Goal: Information Seeking & Learning: Check status

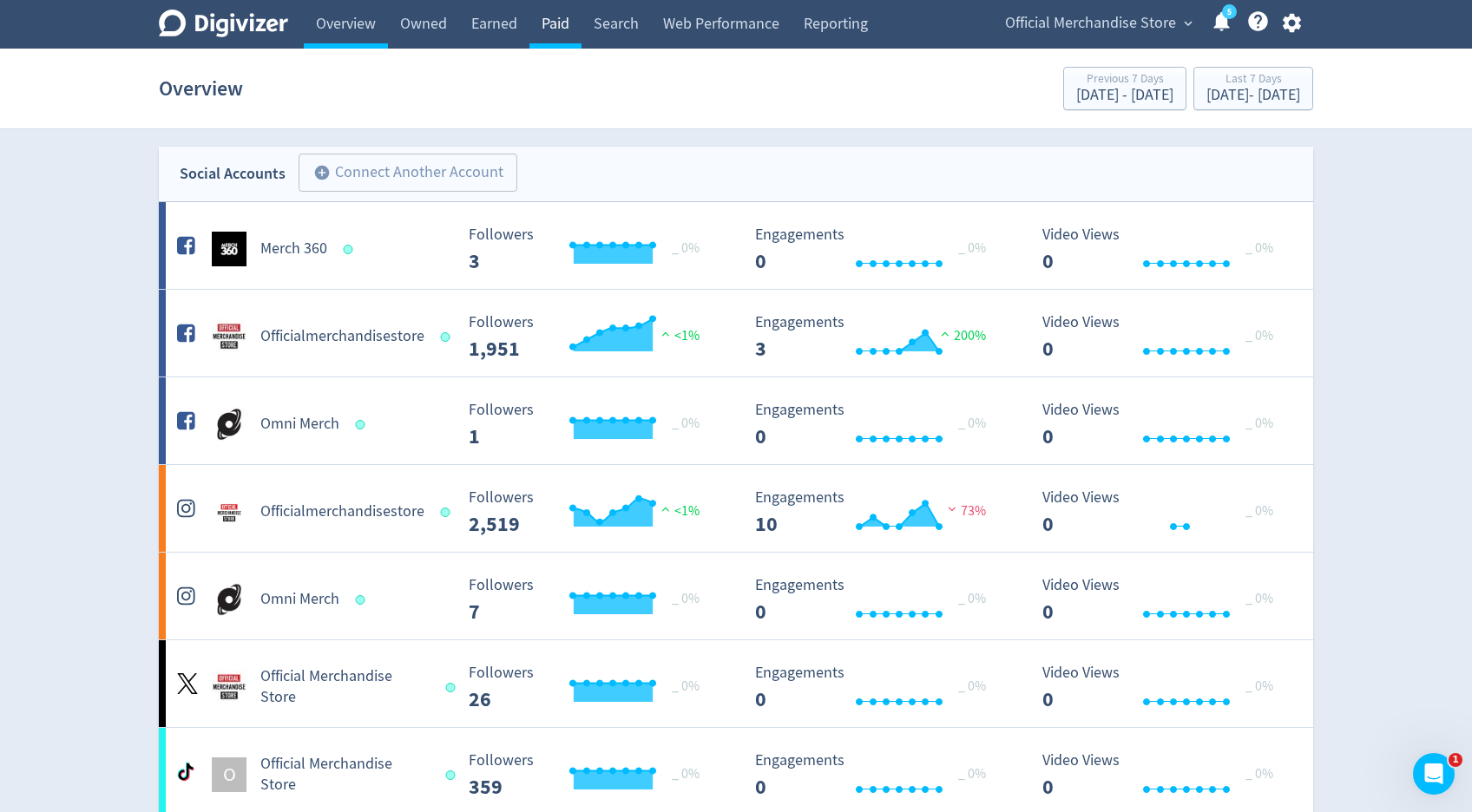
click at [570, 18] on link "Paid" at bounding box center [555, 24] width 52 height 48
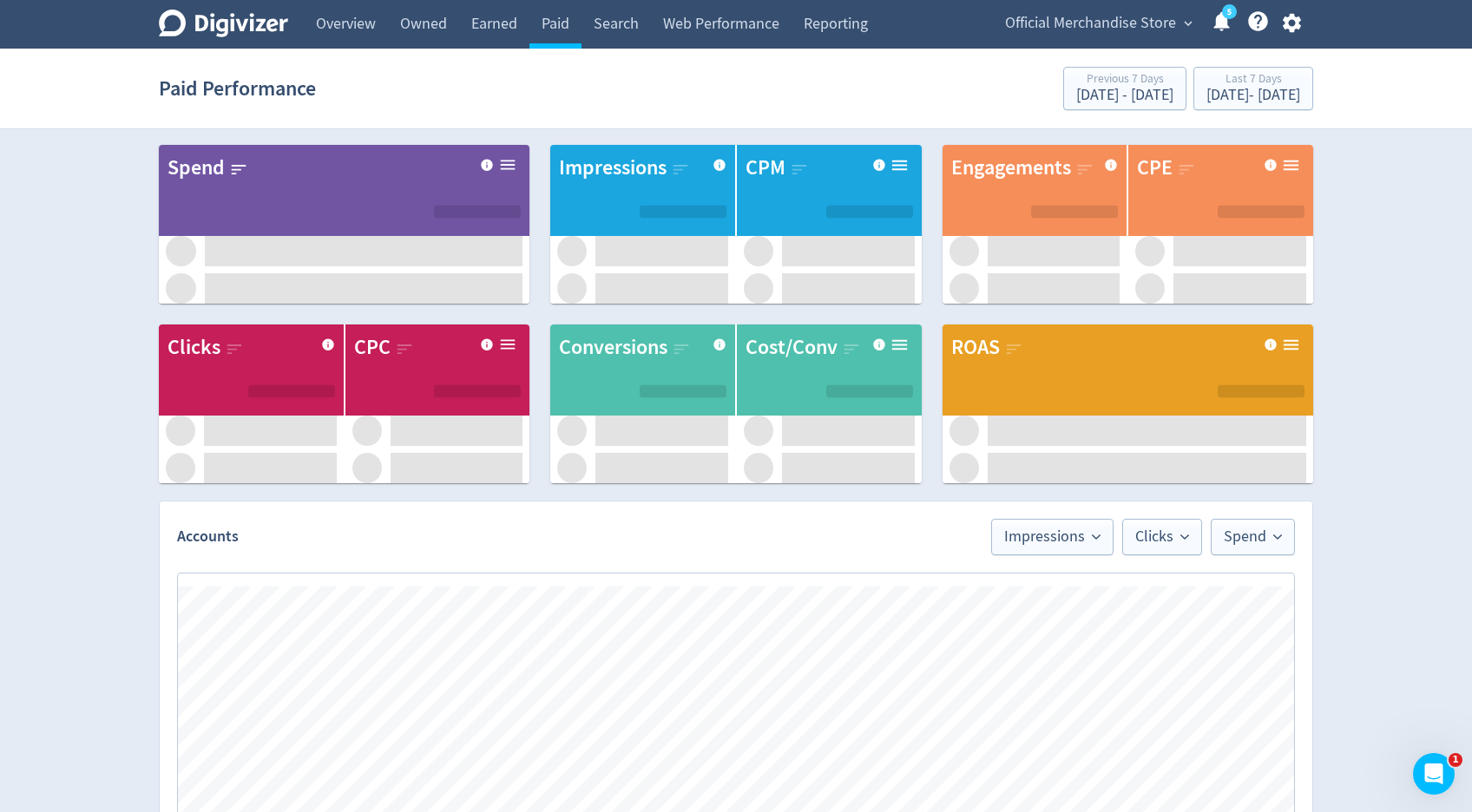
scroll to position [777, 0]
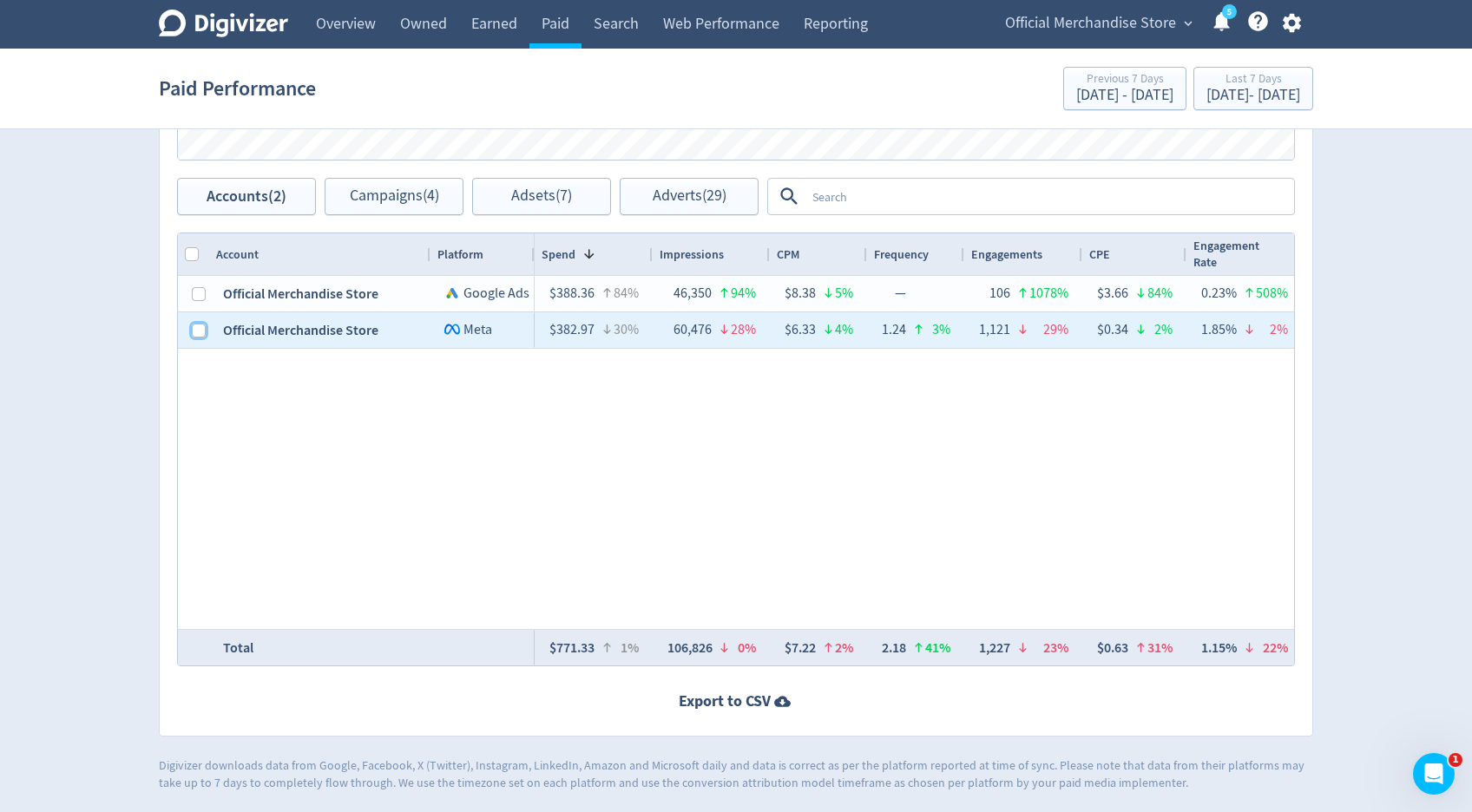
click at [195, 330] on input "Press Space to toggle row selection (unchecked)" at bounding box center [198, 330] width 14 height 14
checkbox input "true"
checkbox input "false"
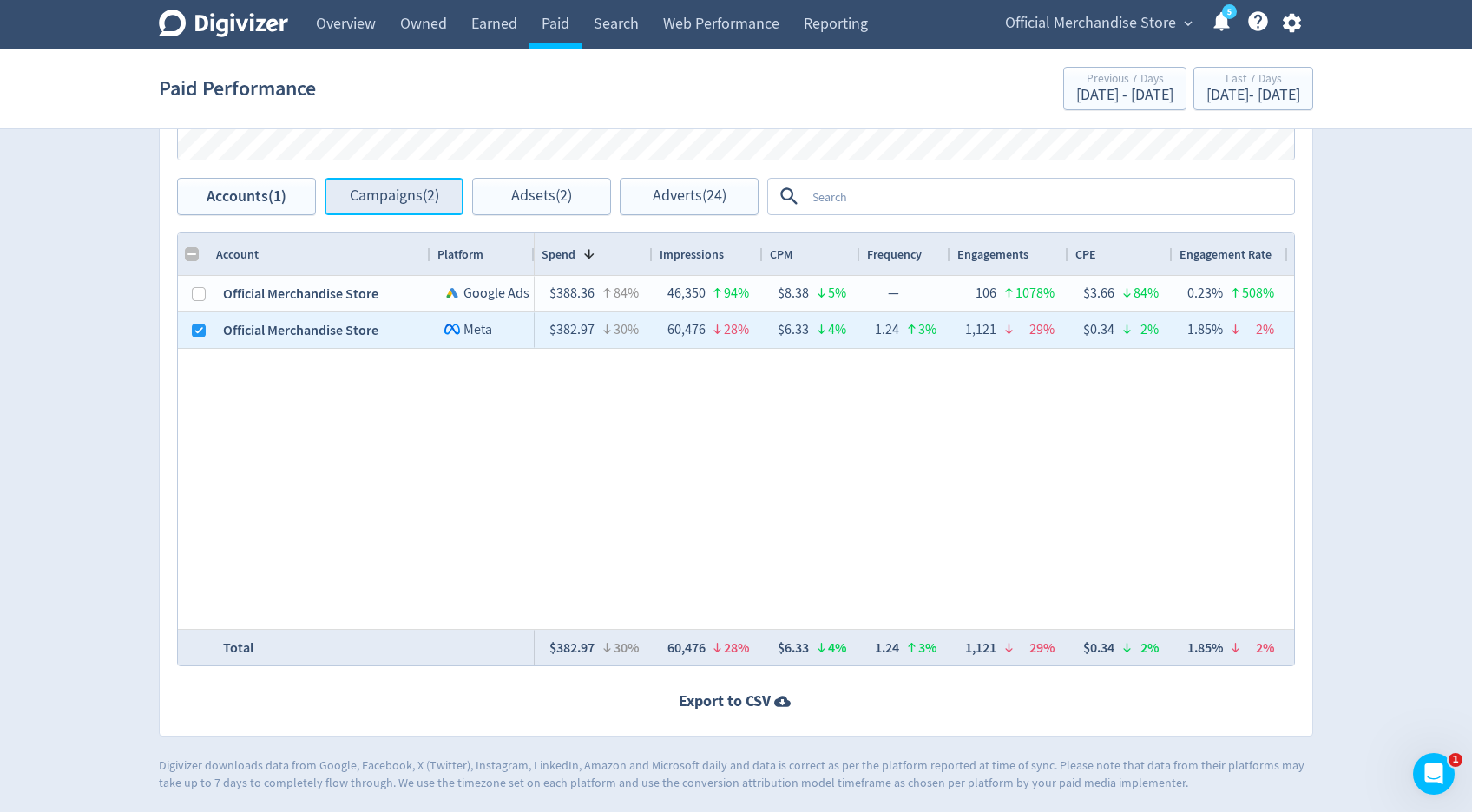
click at [360, 205] on span "Campaigns (2)" at bounding box center [395, 195] width 89 height 16
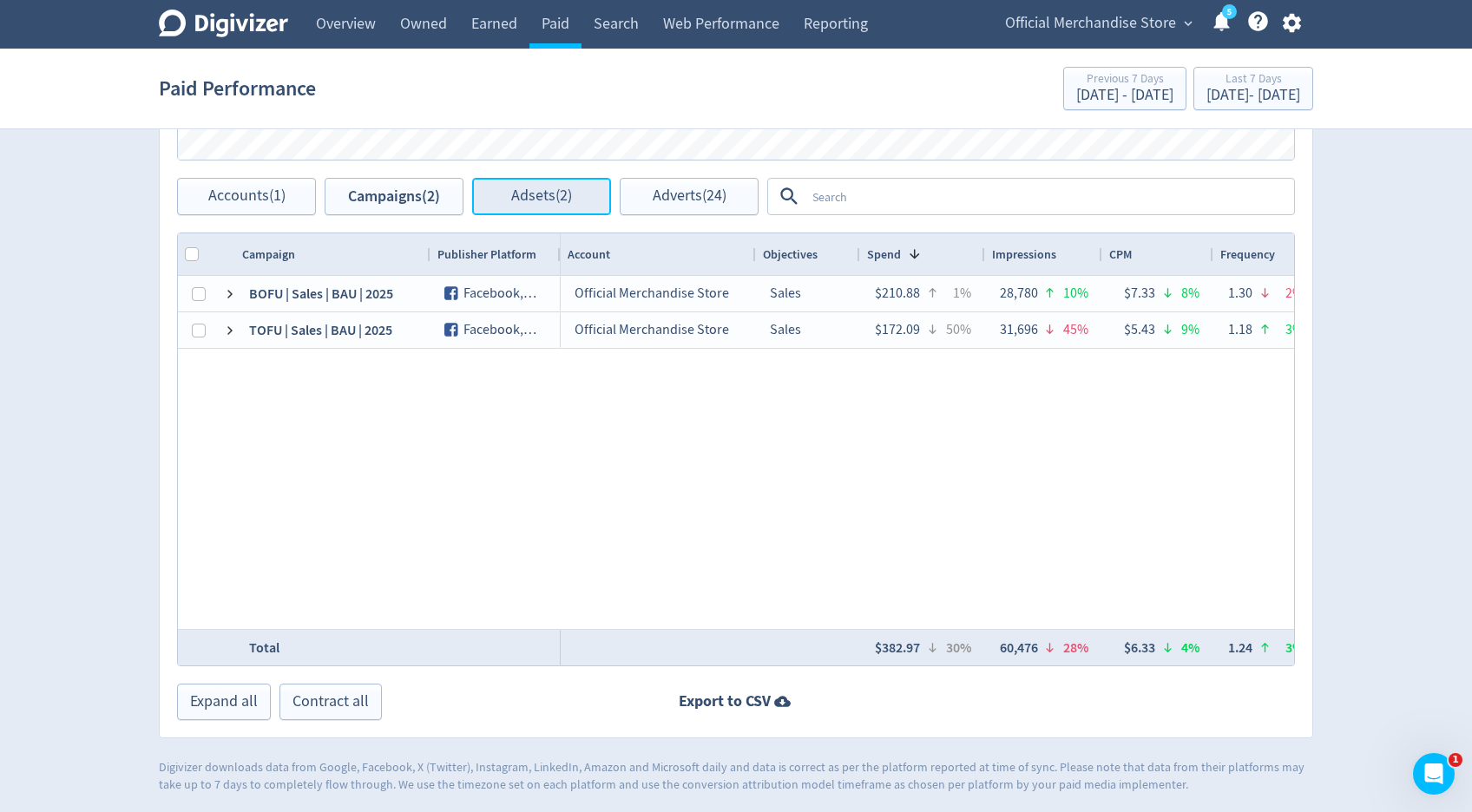
click at [528, 184] on button "Adsets (2)" at bounding box center [542, 195] width 139 height 37
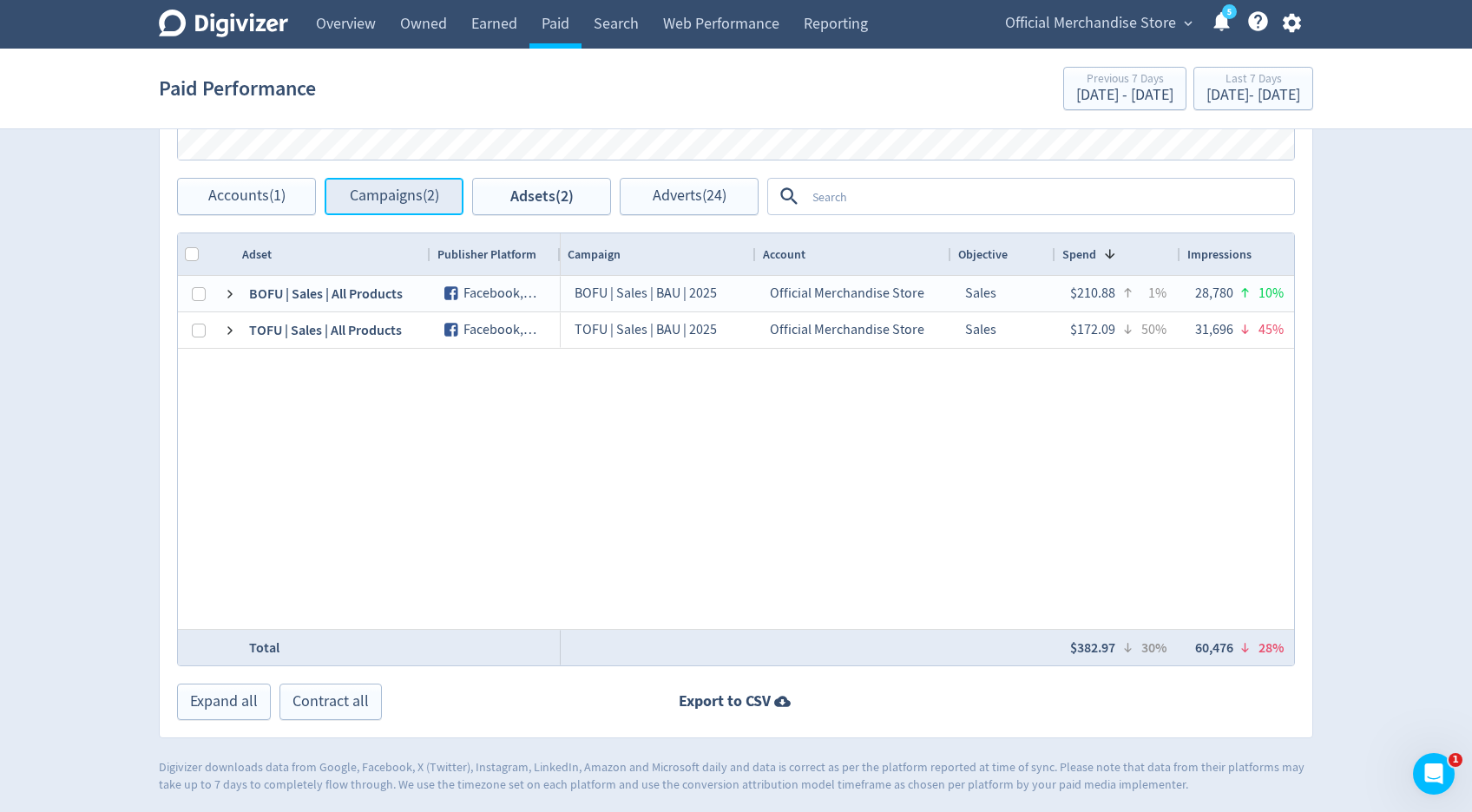
click at [408, 202] on span "Campaigns (2)" at bounding box center [395, 195] width 89 height 16
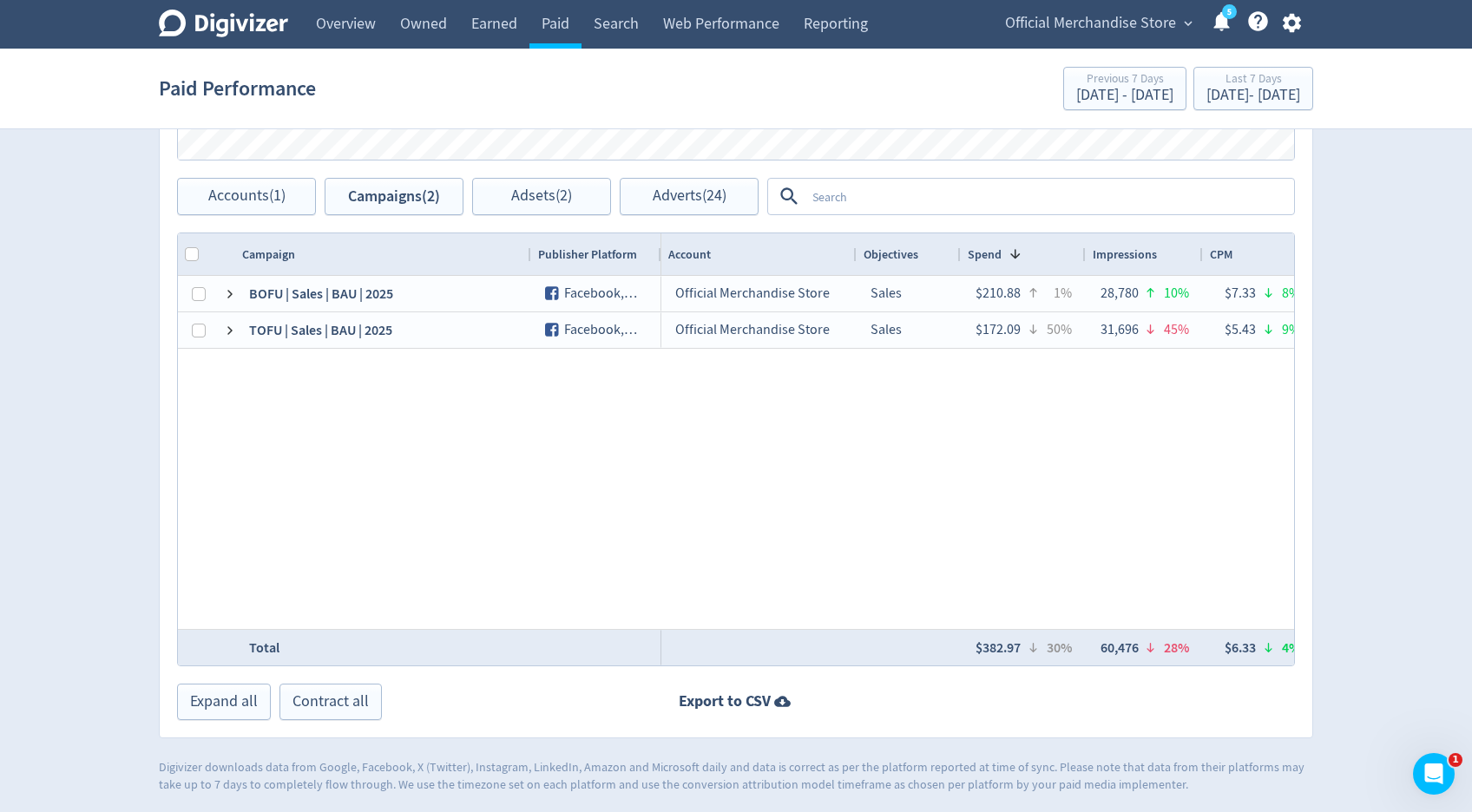
drag, startPoint x: 429, startPoint y: 252, endPoint x: 530, endPoint y: 249, distance: 101.0
click at [530, 249] on div at bounding box center [530, 254] width 7 height 42
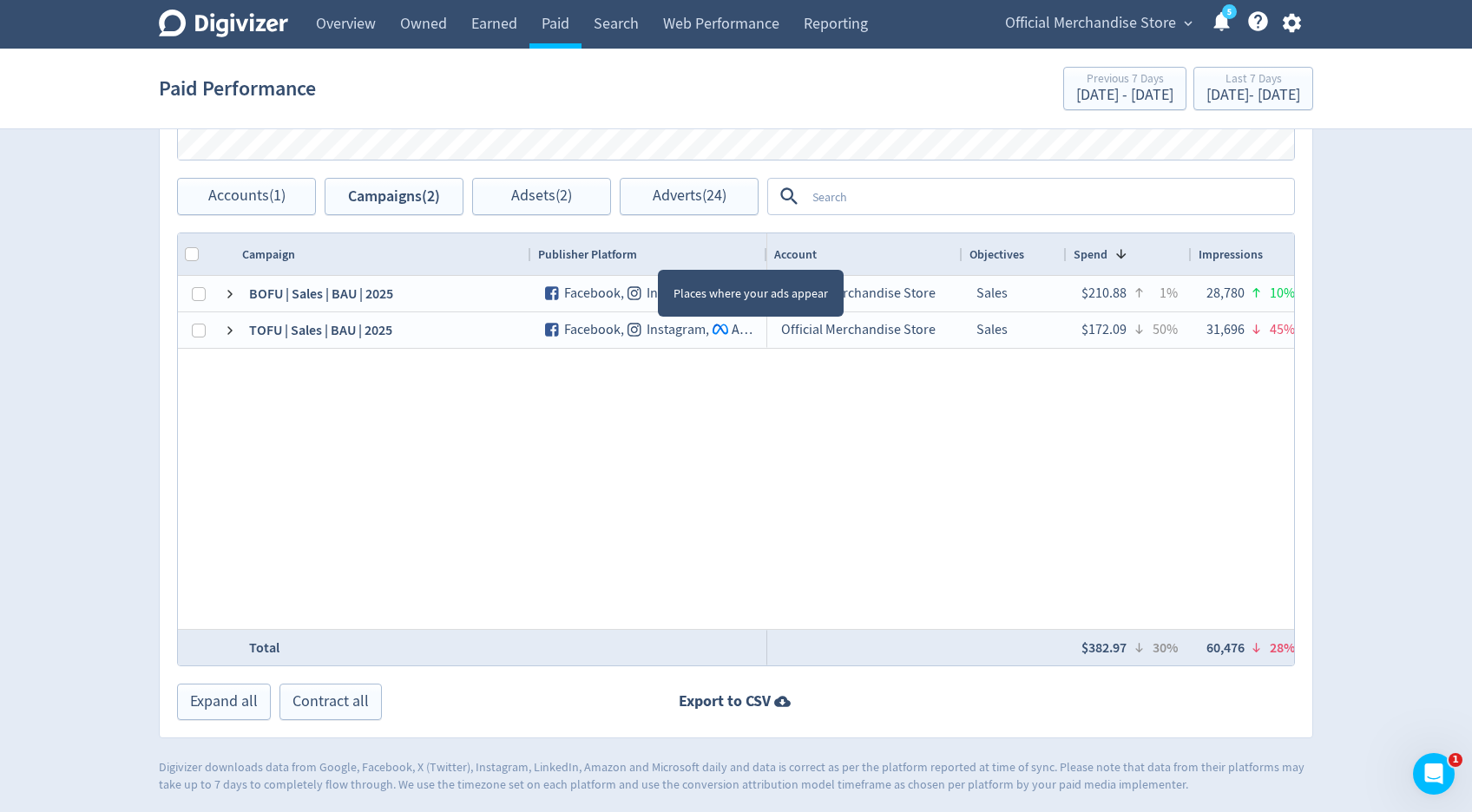
drag, startPoint x: 658, startPoint y: 253, endPoint x: 764, endPoint y: 252, distance: 106.0
click at [764, 252] on div at bounding box center [766, 254] width 7 height 42
click at [762, 254] on div "Publisher Platform" at bounding box center [649, 254] width 236 height 42
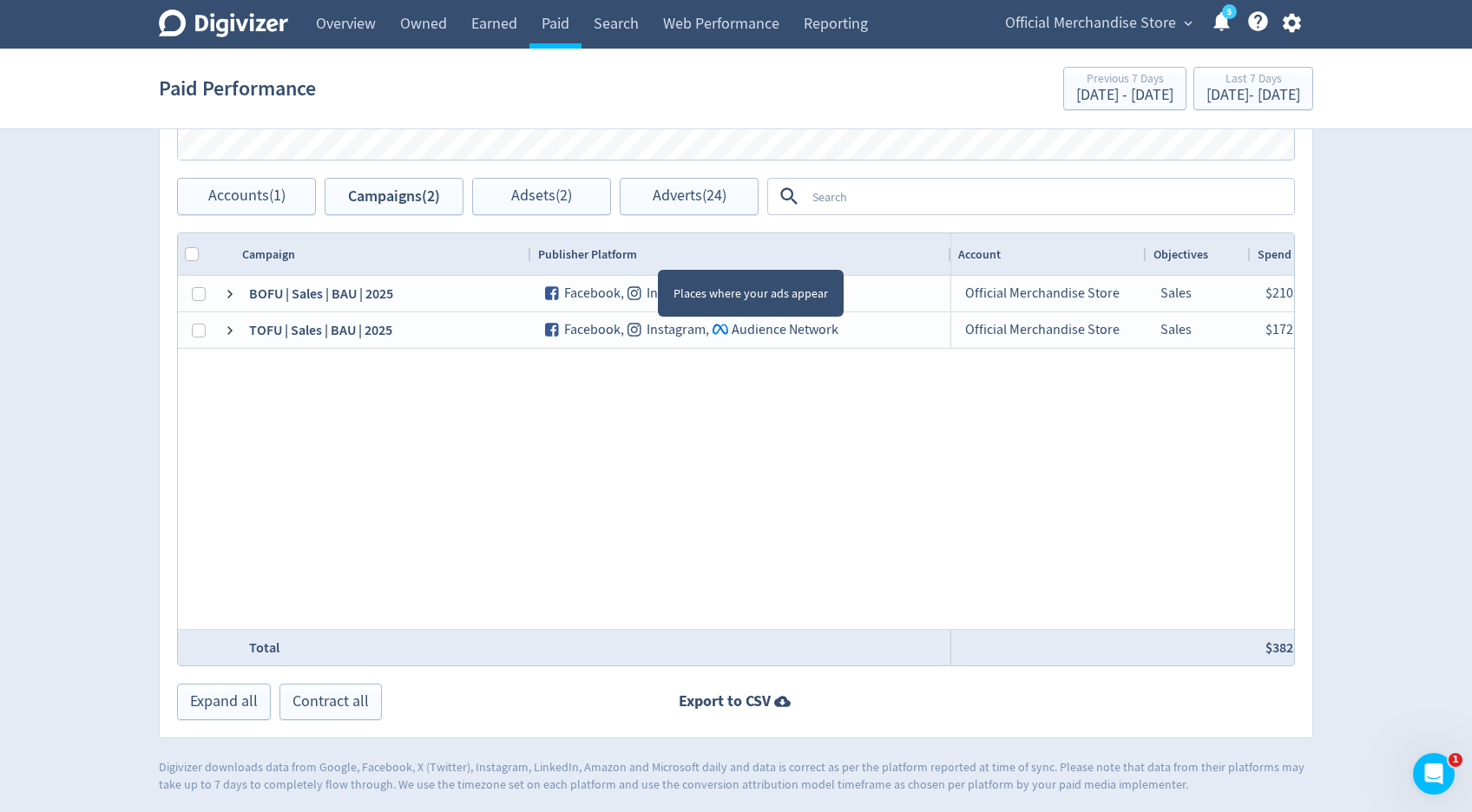
drag, startPoint x: 765, startPoint y: 252, endPoint x: 949, endPoint y: 234, distance: 184.9
click at [949, 234] on div at bounding box center [950, 254] width 7 height 42
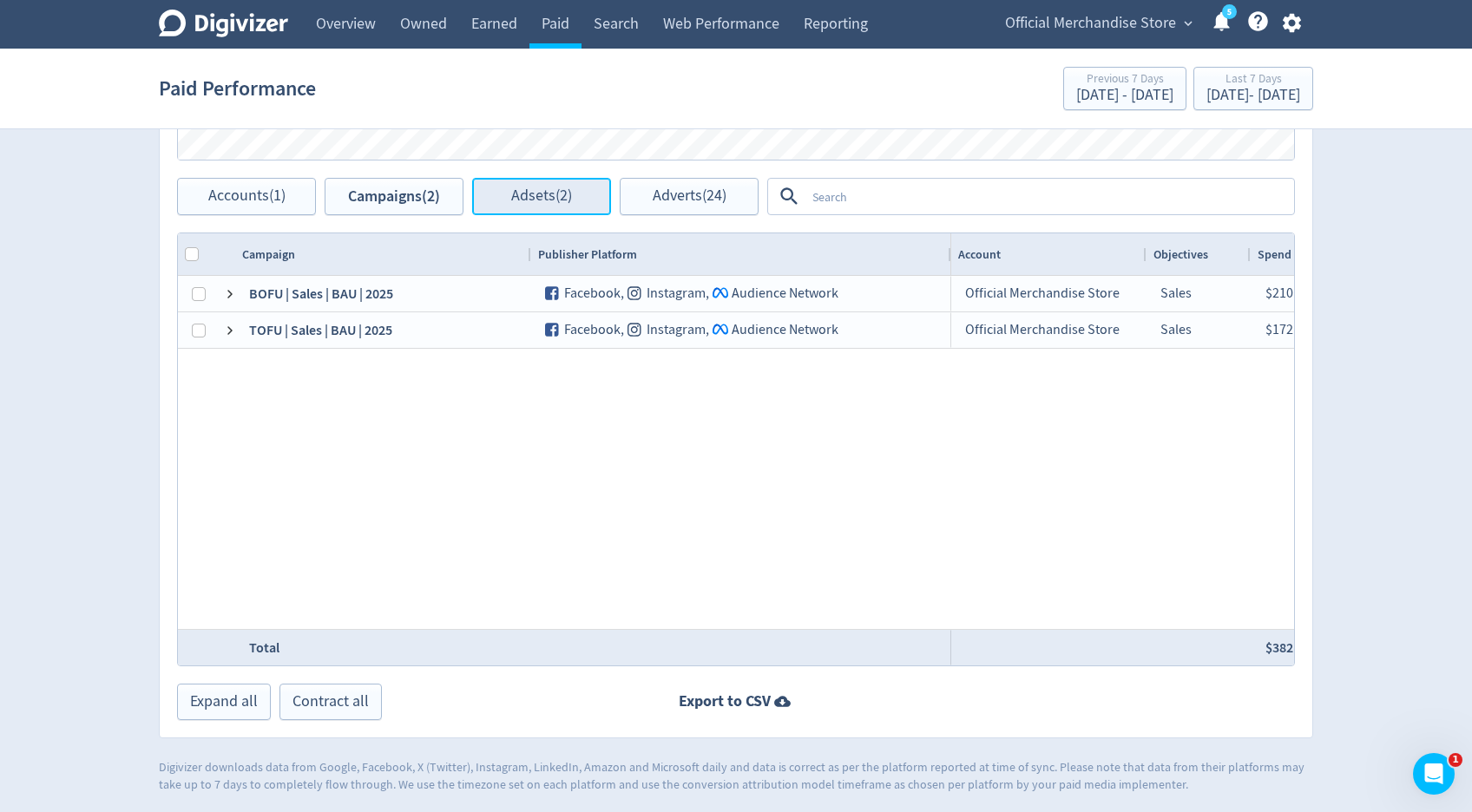
click at [549, 195] on span "Adsets (2)" at bounding box center [542, 195] width 61 height 16
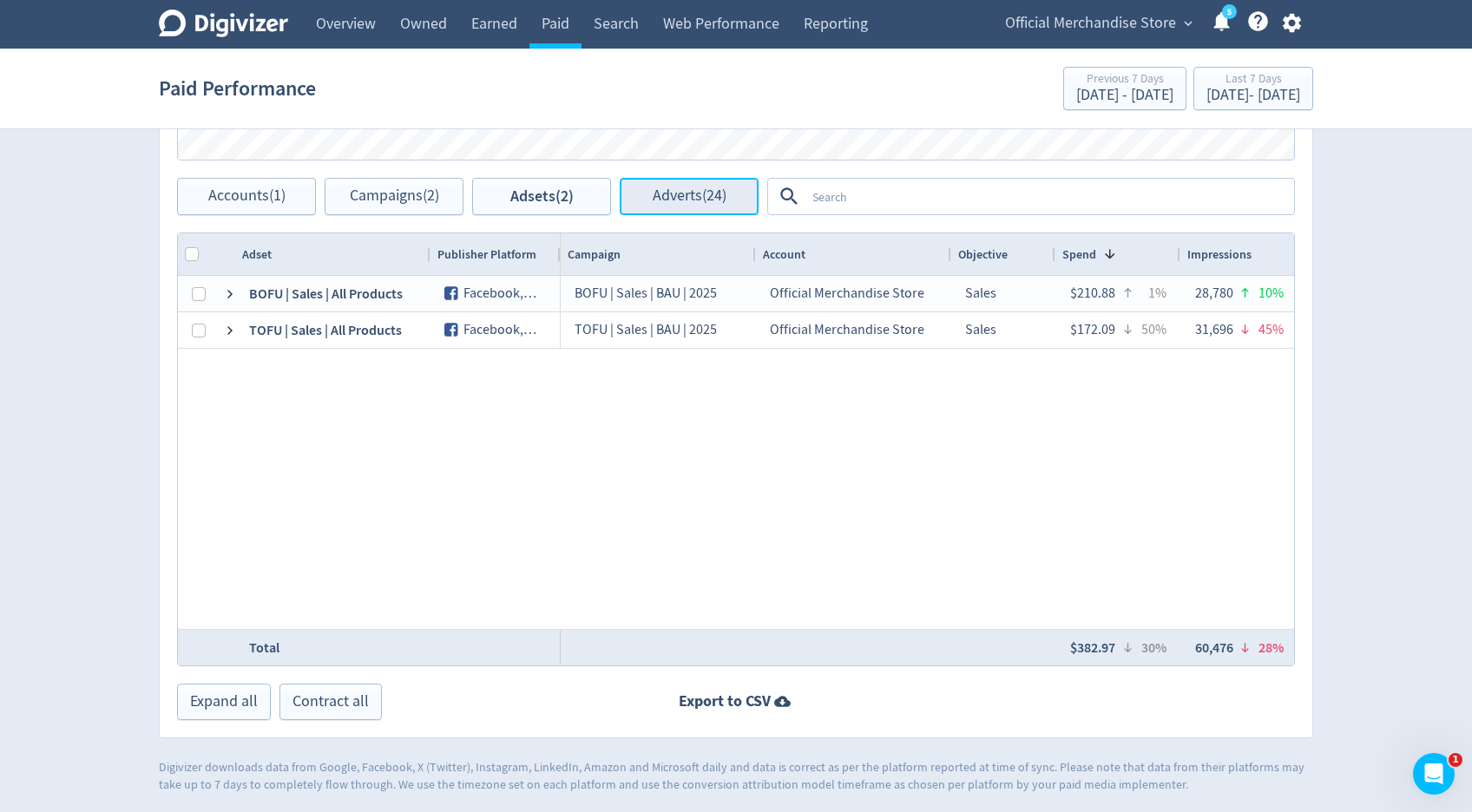
click at [641, 203] on button "Adverts (24)" at bounding box center [689, 195] width 139 height 37
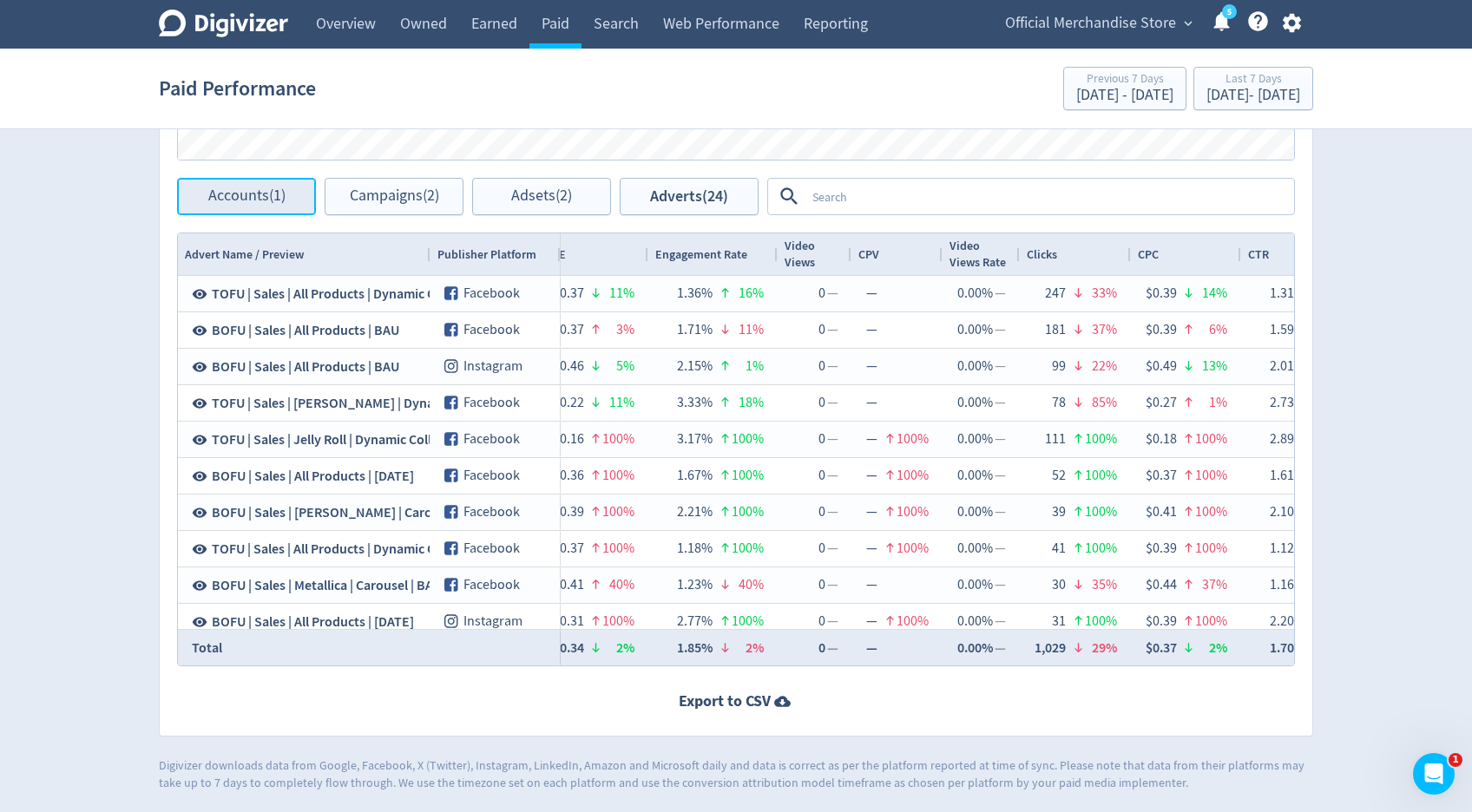
click at [271, 202] on span "Accounts (1)" at bounding box center [247, 195] width 77 height 16
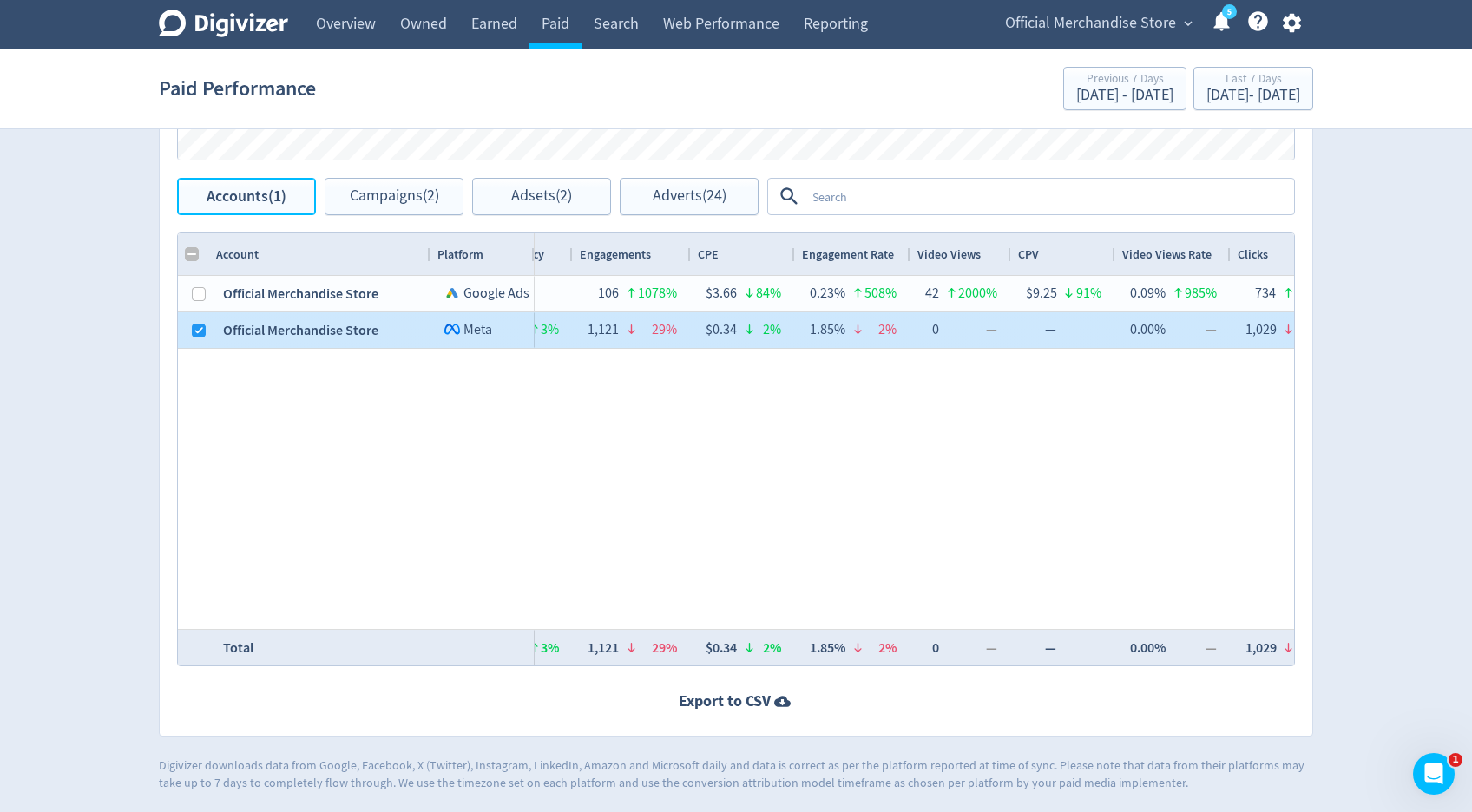
checkbox input "false"
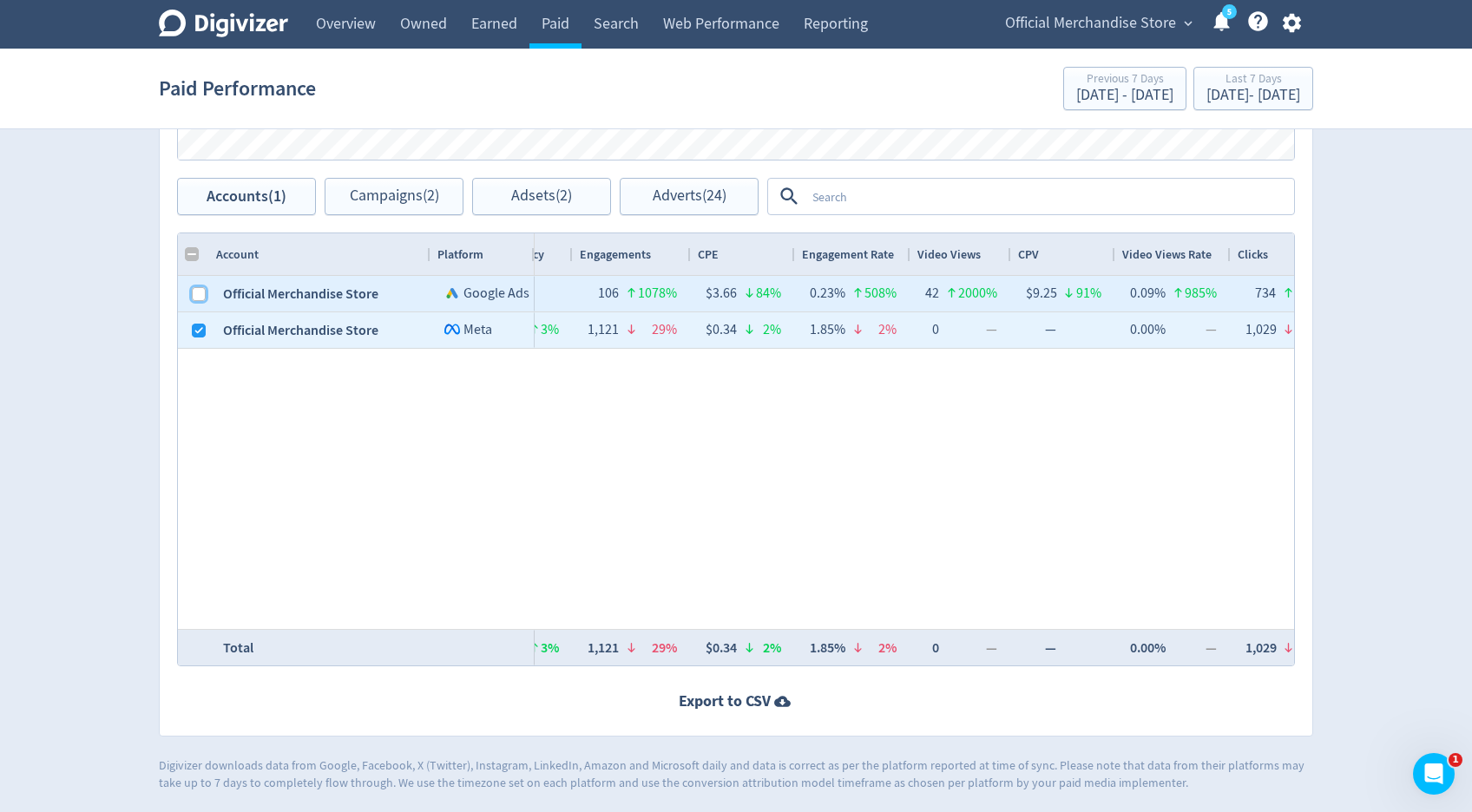
click at [202, 297] on input "Press Space to toggle row selection (unchecked)" at bounding box center [198, 294] width 14 height 14
checkbox input "true"
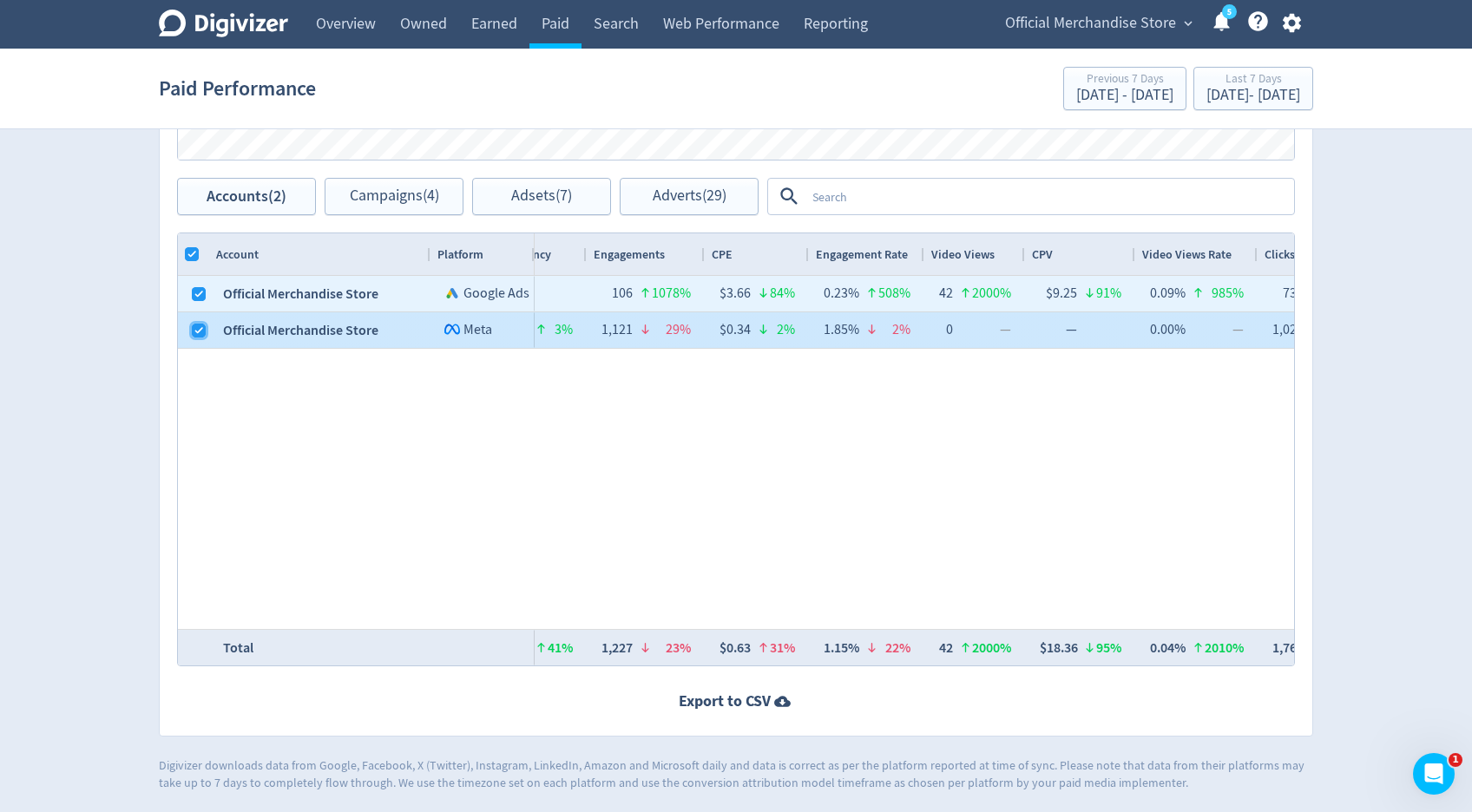
click at [201, 329] on input "Press Space to toggle row selection (checked)" at bounding box center [198, 330] width 14 height 14
checkbox input "false"
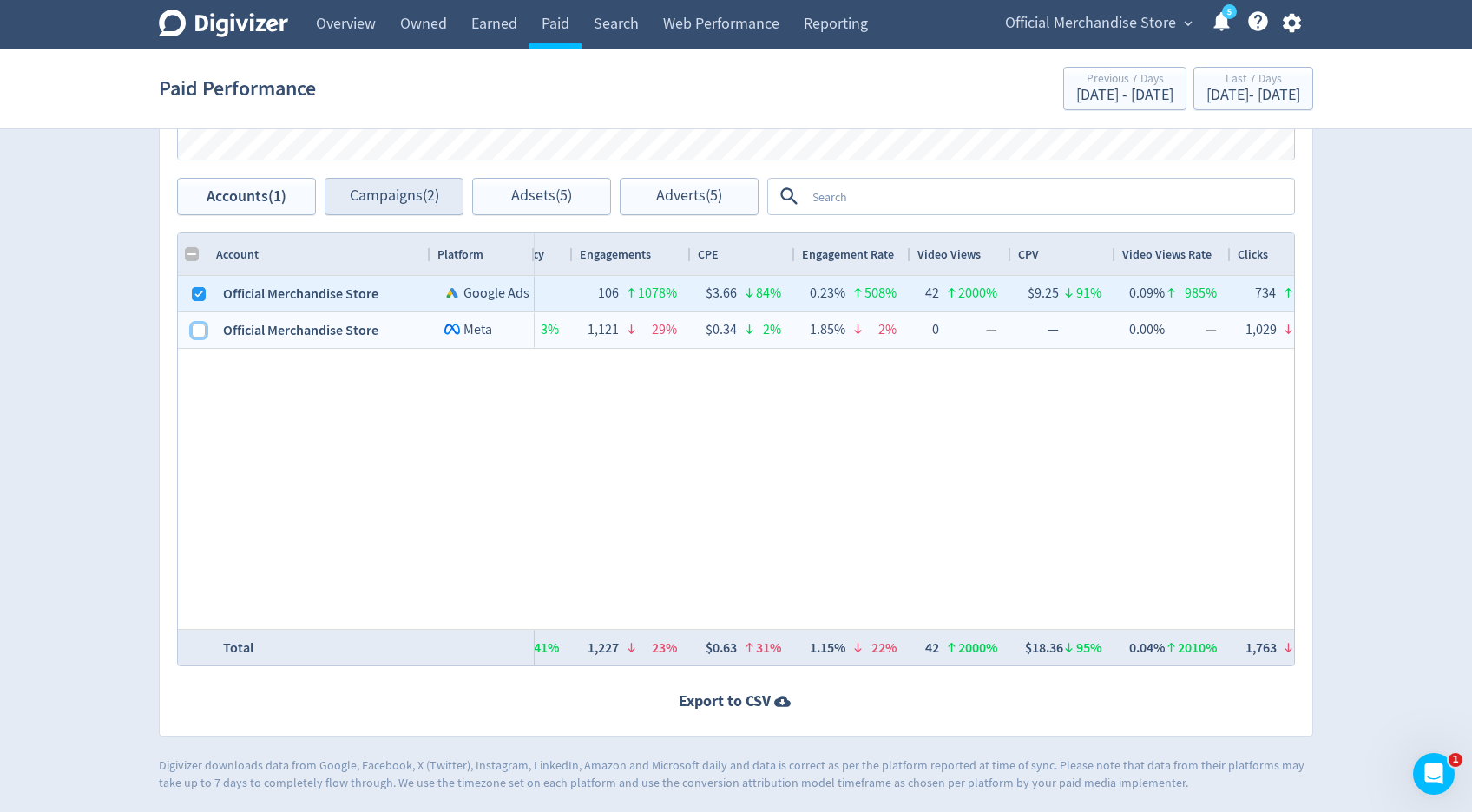
checkbox input "false"
click at [404, 198] on span "Campaigns (2)" at bounding box center [395, 195] width 89 height 16
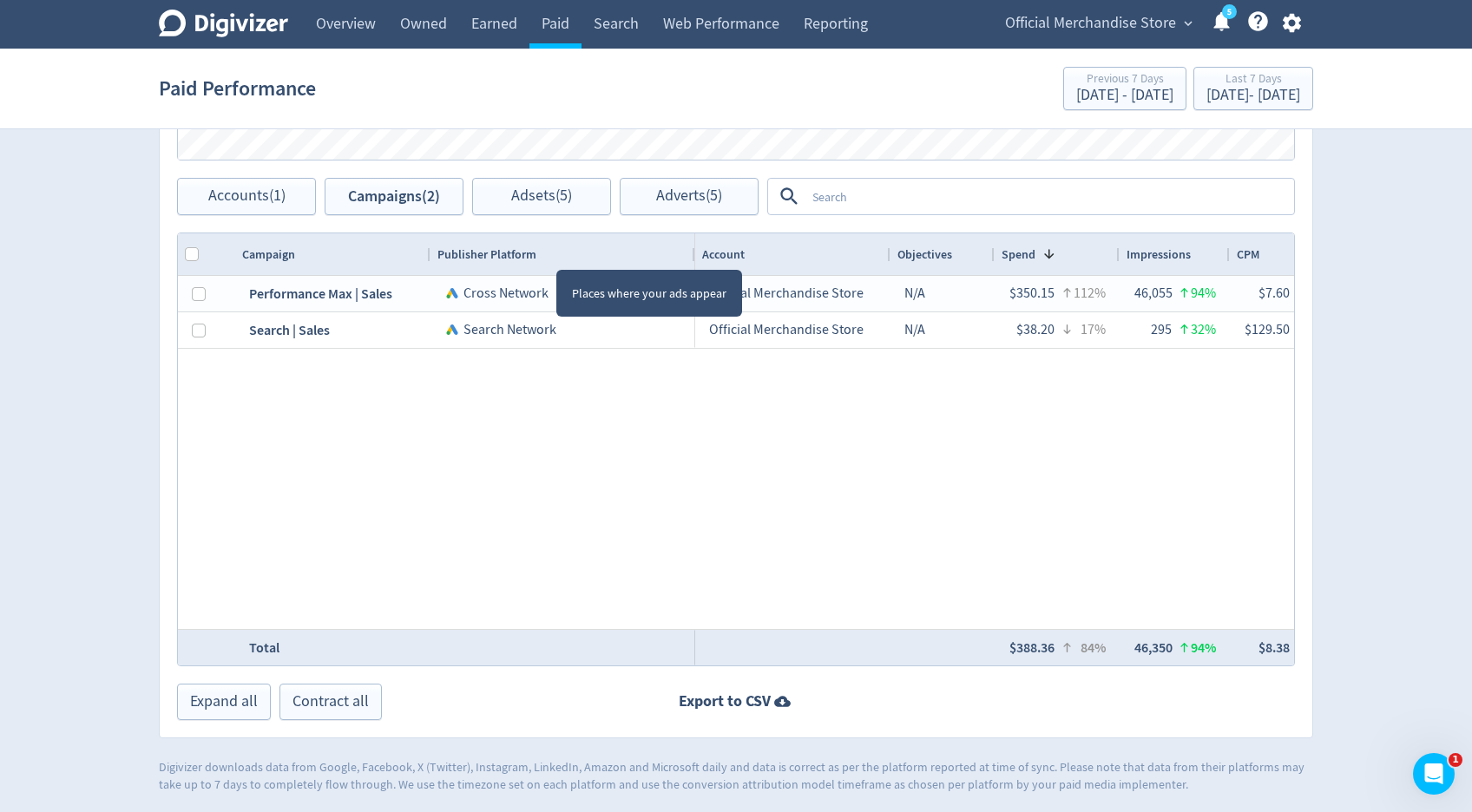
drag, startPoint x: 556, startPoint y: 253, endPoint x: 691, endPoint y: 243, distance: 135.4
click at [691, 243] on div at bounding box center [694, 254] width 7 height 42
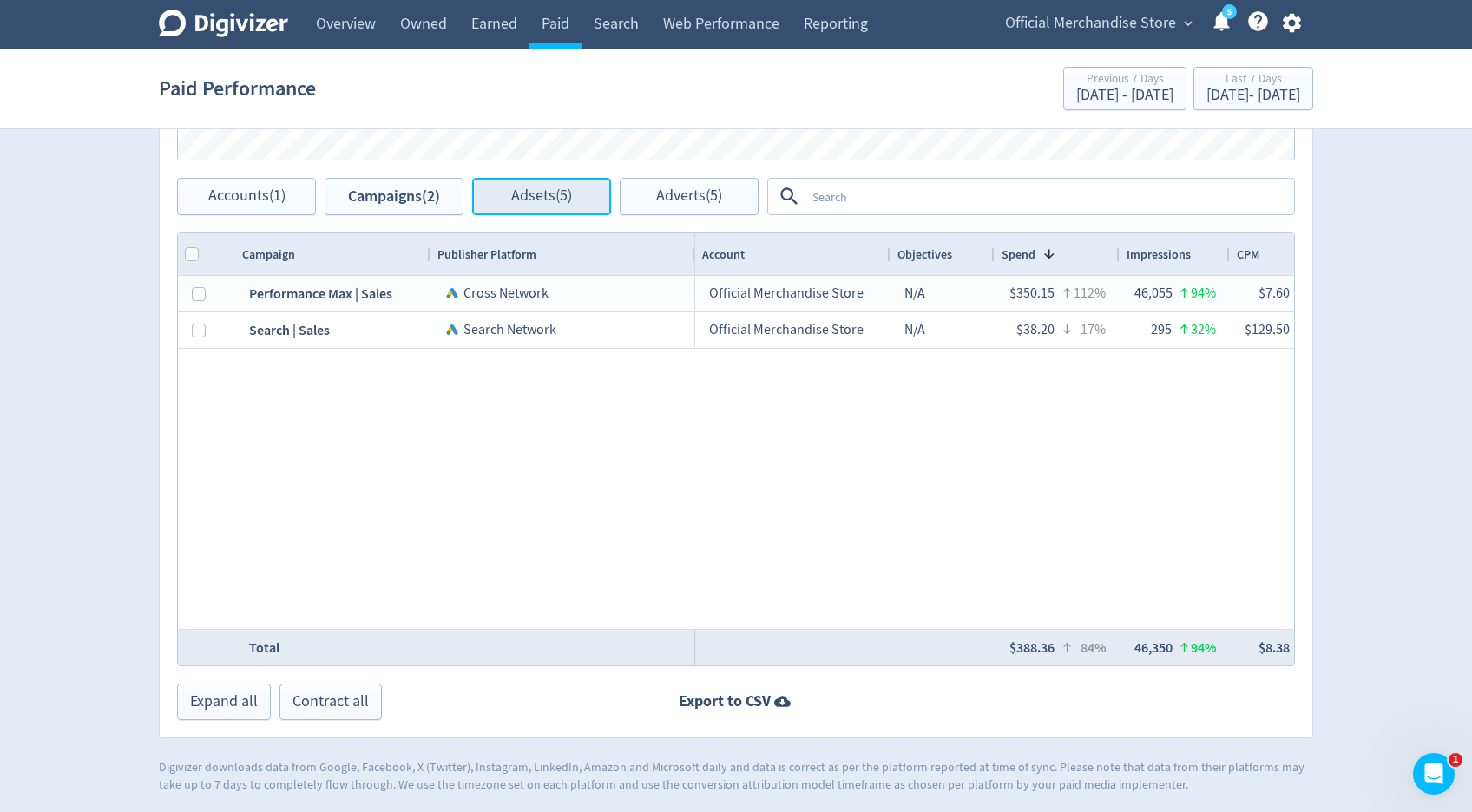
click at [546, 202] on span "Adsets (5)" at bounding box center [542, 195] width 61 height 16
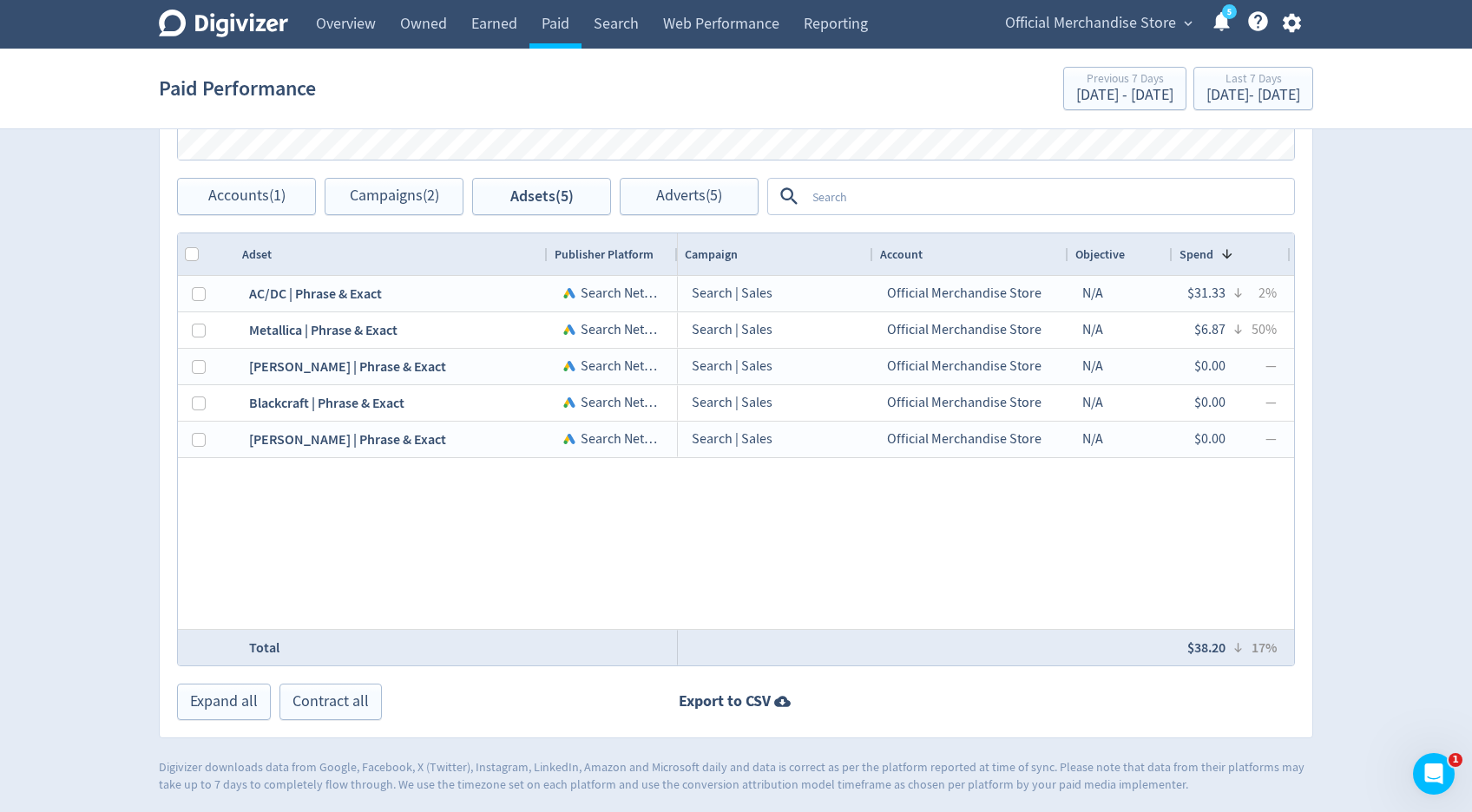
drag, startPoint x: 427, startPoint y: 253, endPoint x: 544, endPoint y: 255, distance: 117.0
click at [544, 255] on div at bounding box center [547, 254] width 7 height 42
click at [430, 205] on span "Campaigns (2)" at bounding box center [395, 195] width 89 height 16
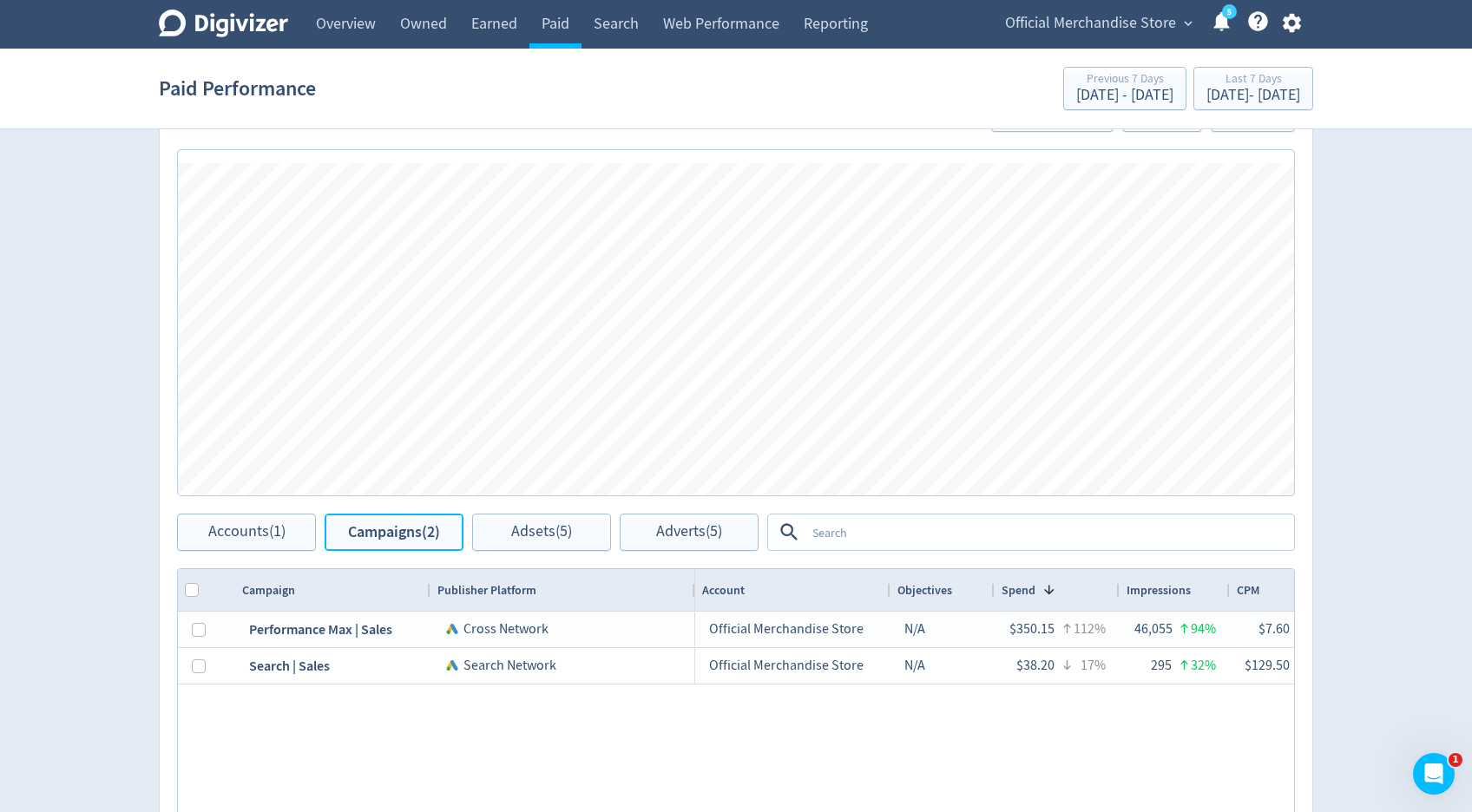
scroll to position [778, 0]
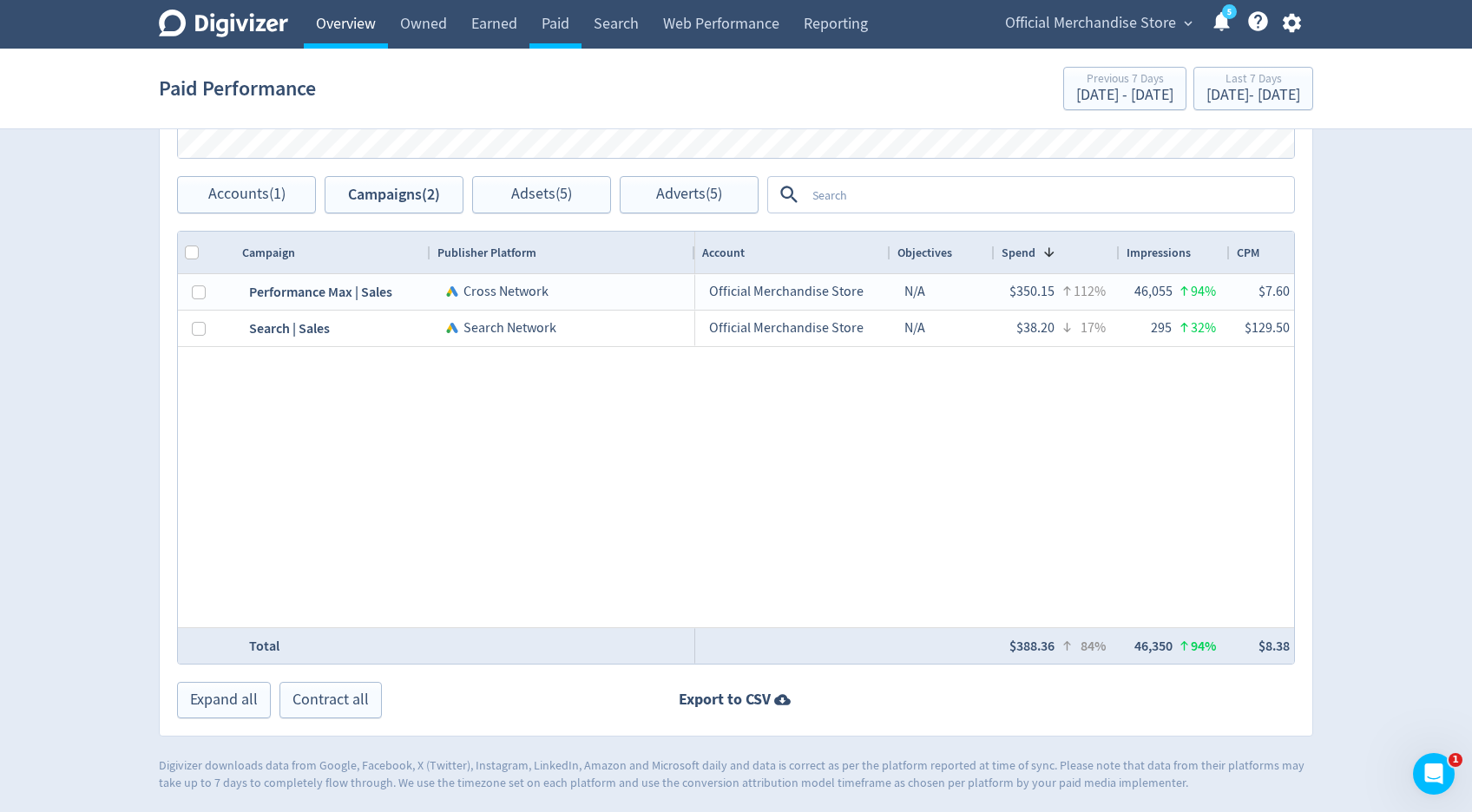
click at [341, 37] on link "Overview" at bounding box center [345, 24] width 84 height 48
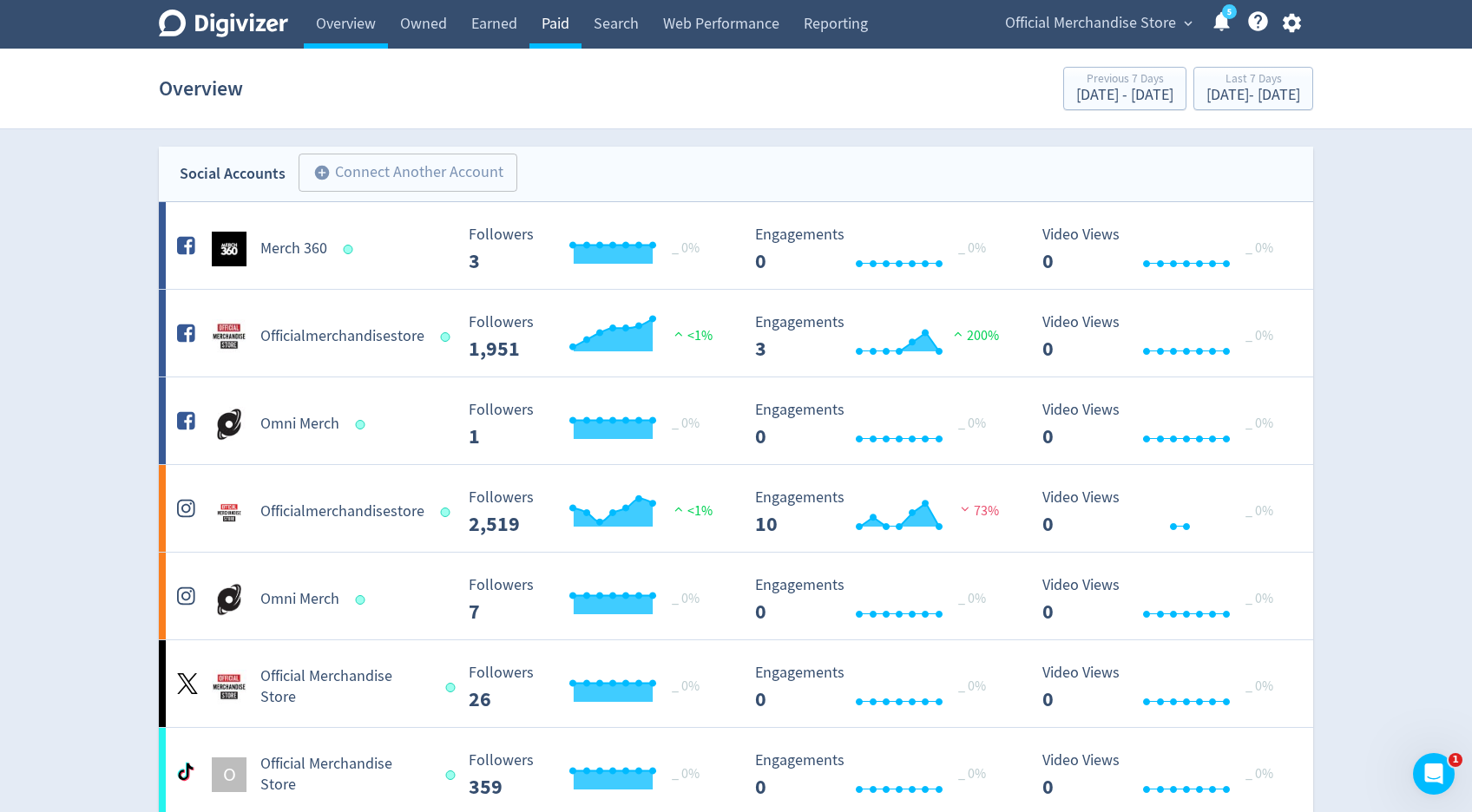
click at [561, 17] on link "Paid" at bounding box center [555, 24] width 52 height 48
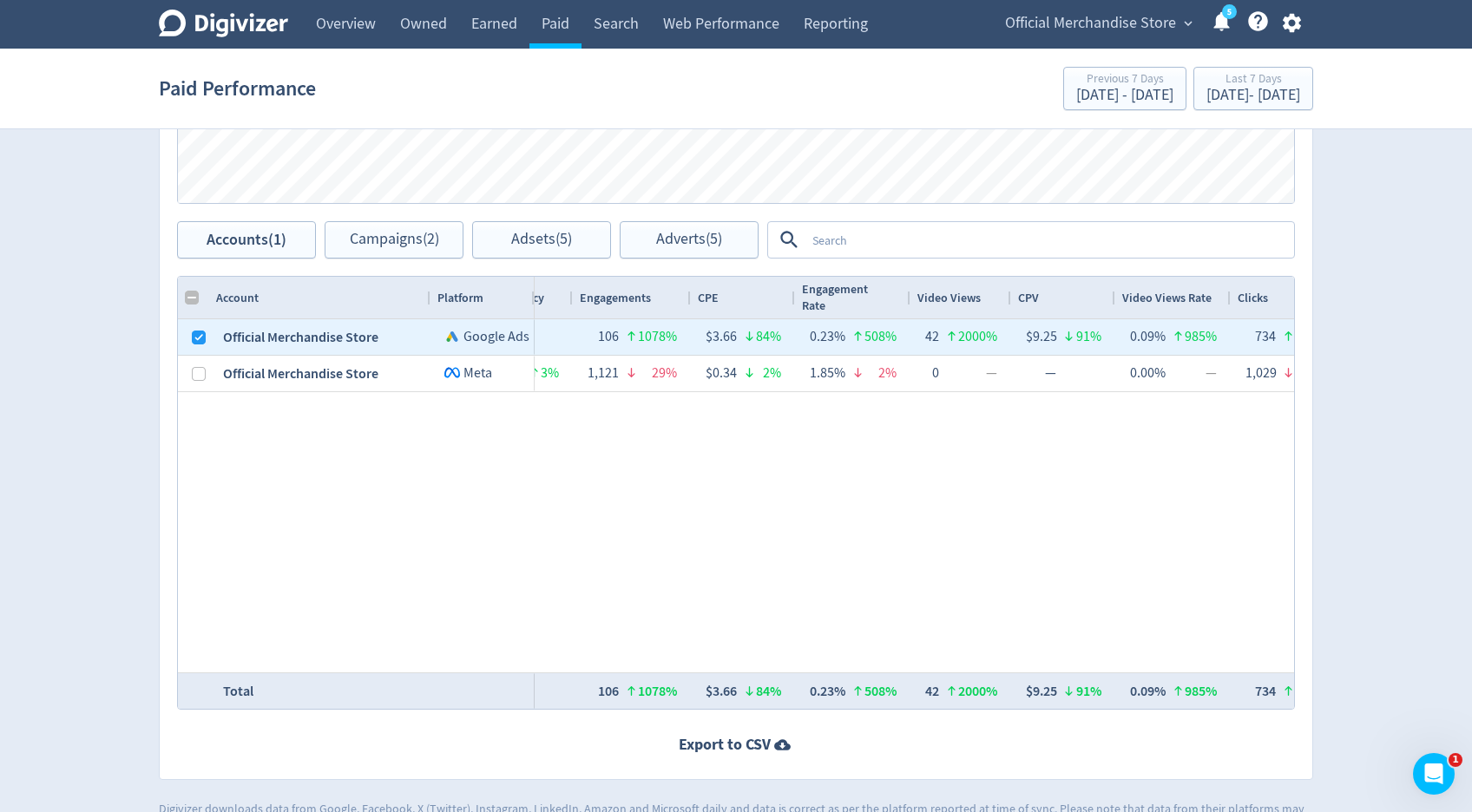
scroll to position [777, 0]
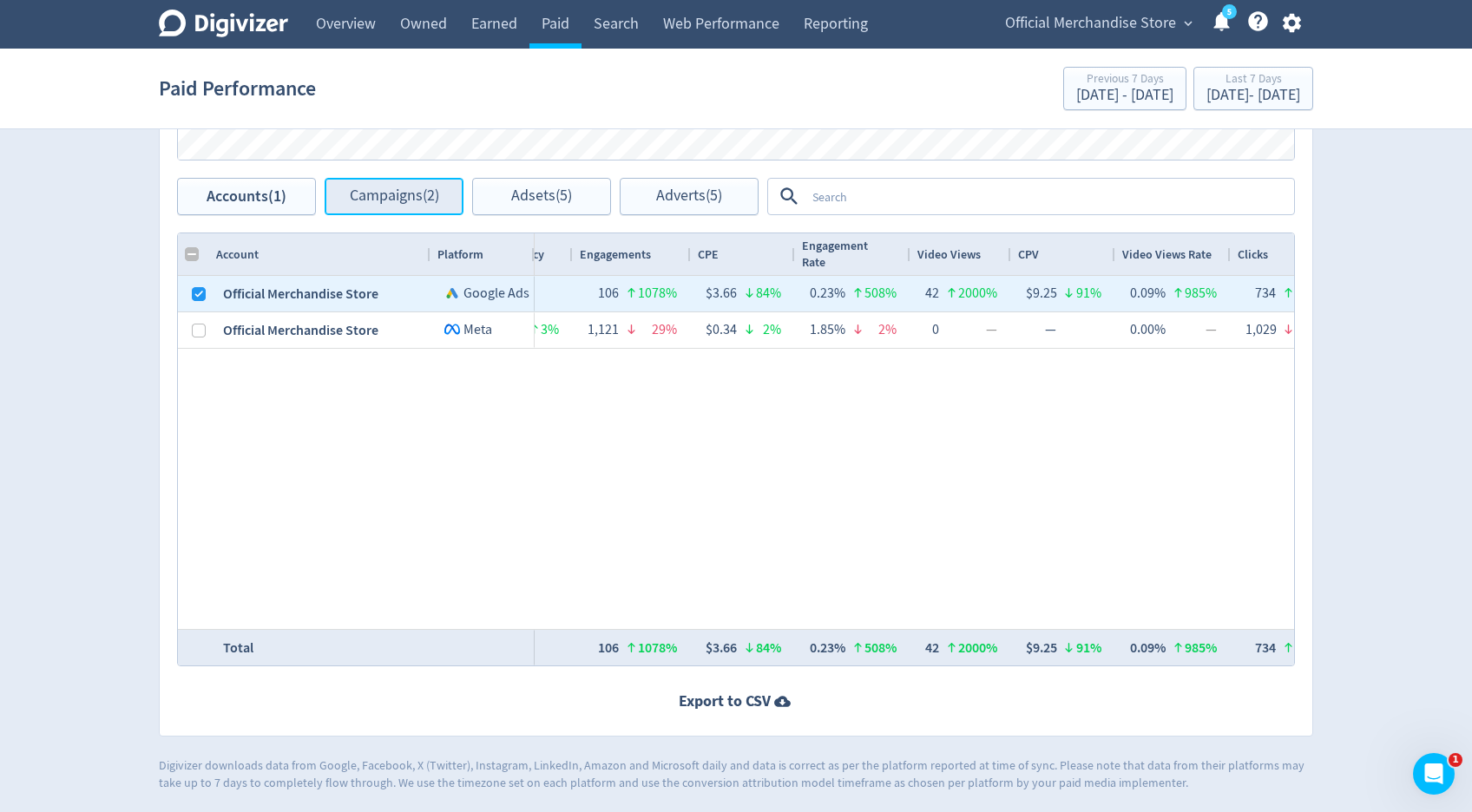
click at [412, 205] on span "Campaigns (2)" at bounding box center [395, 195] width 89 height 16
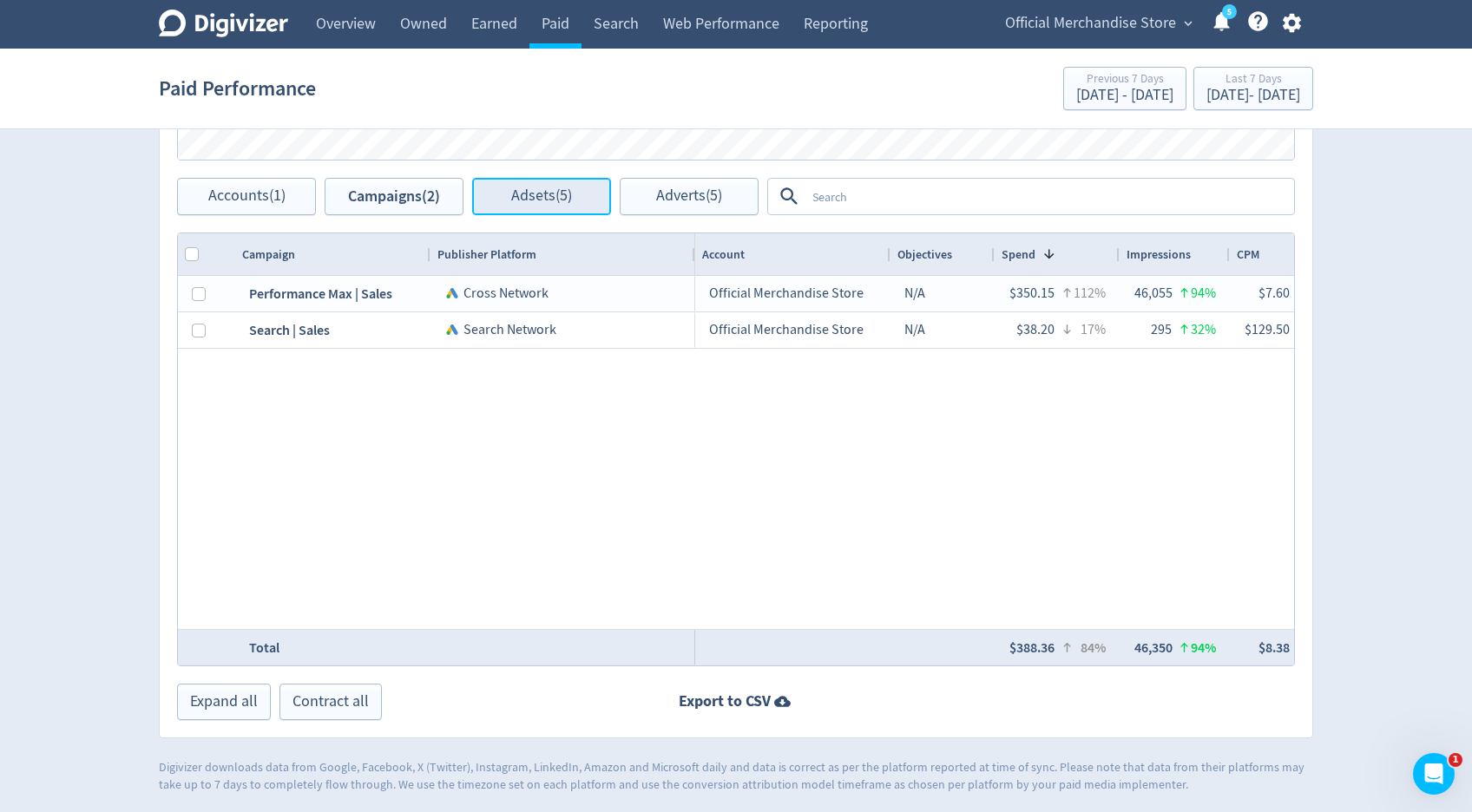
click at [505, 200] on button "Adsets (5)" at bounding box center [542, 195] width 139 height 37
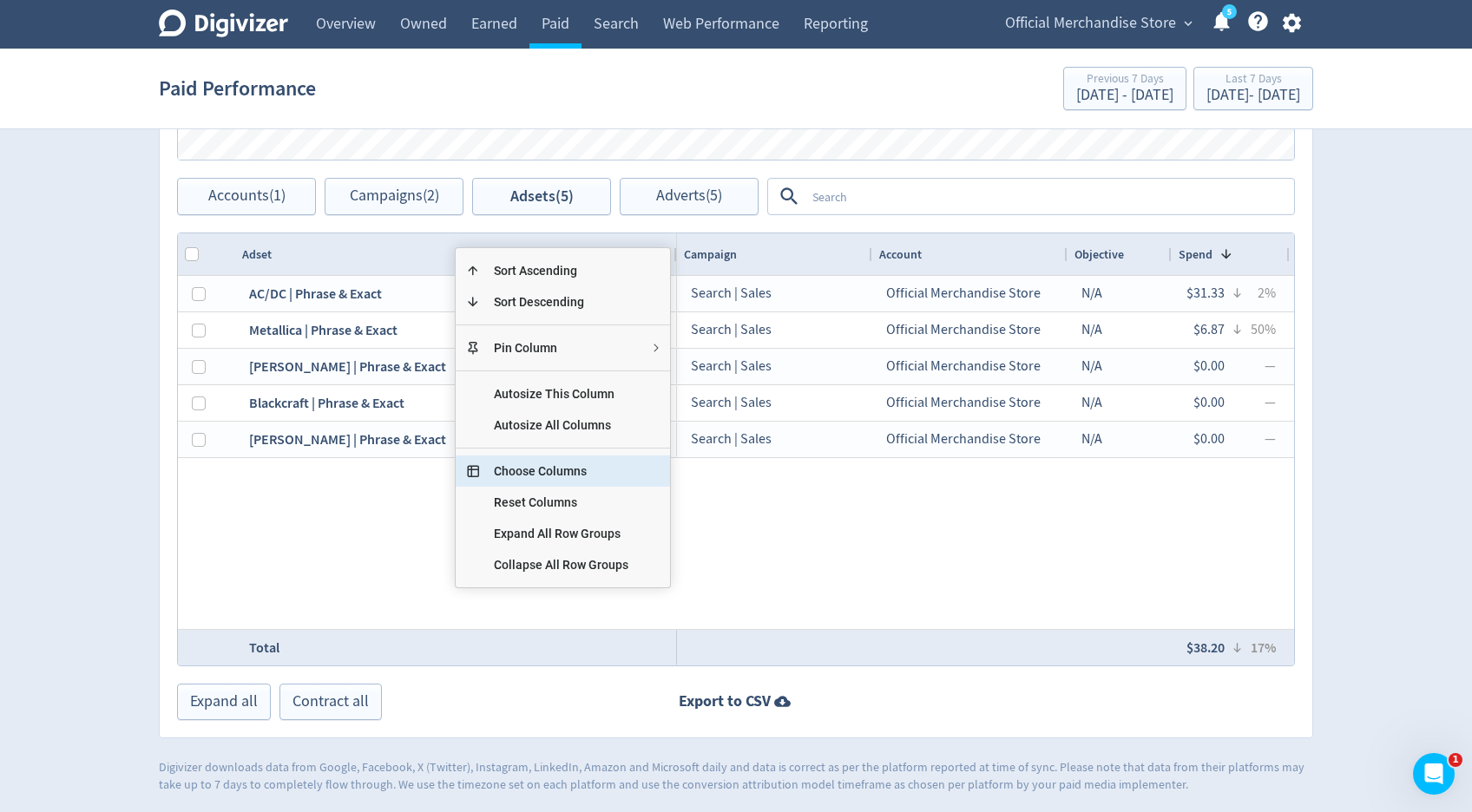
click at [537, 469] on span "Choose Columns" at bounding box center [561, 471] width 162 height 31
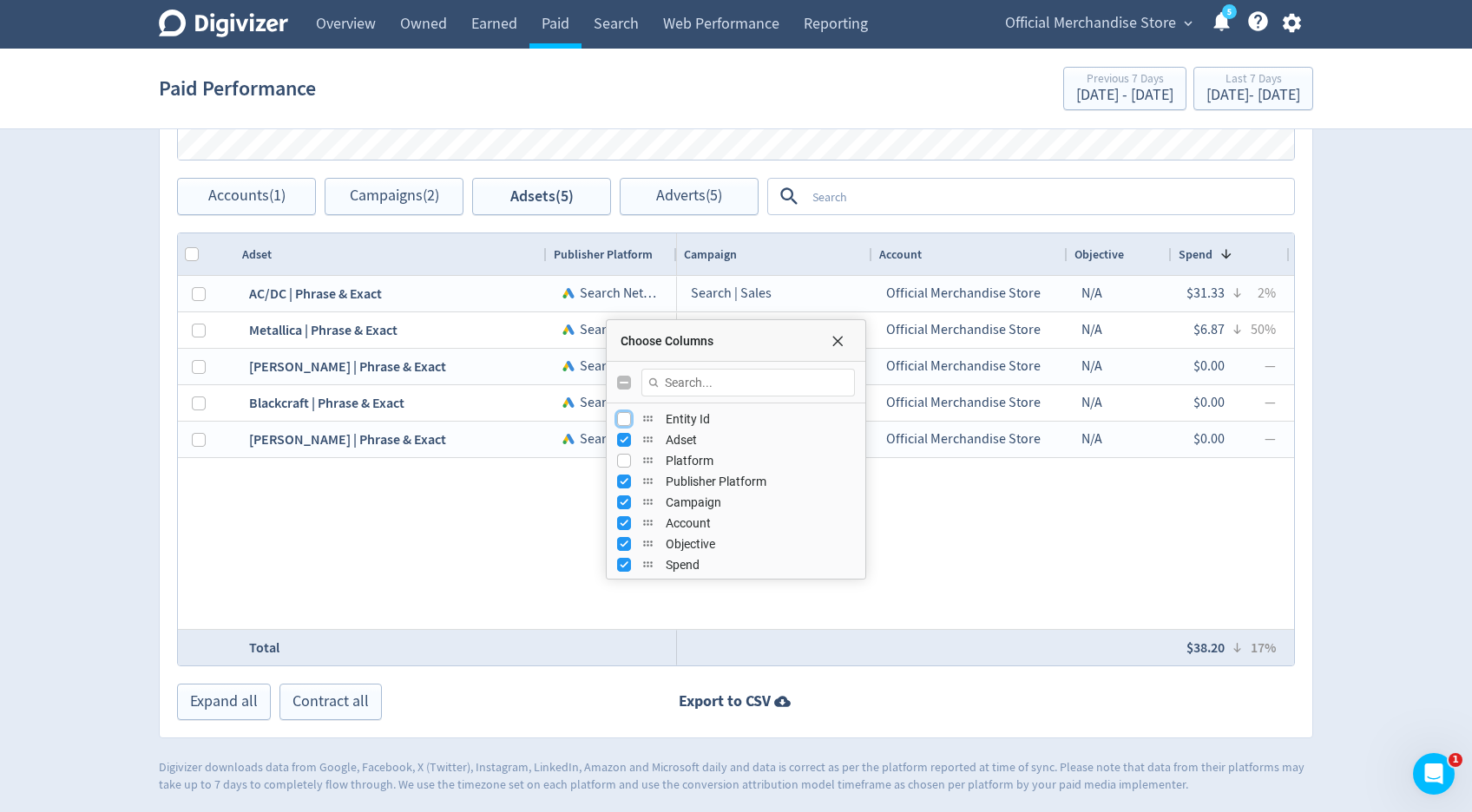
click at [625, 423] on input "Press SPACE to toggle visibility (hidden)" at bounding box center [624, 418] width 14 height 14
checkbox input "true"
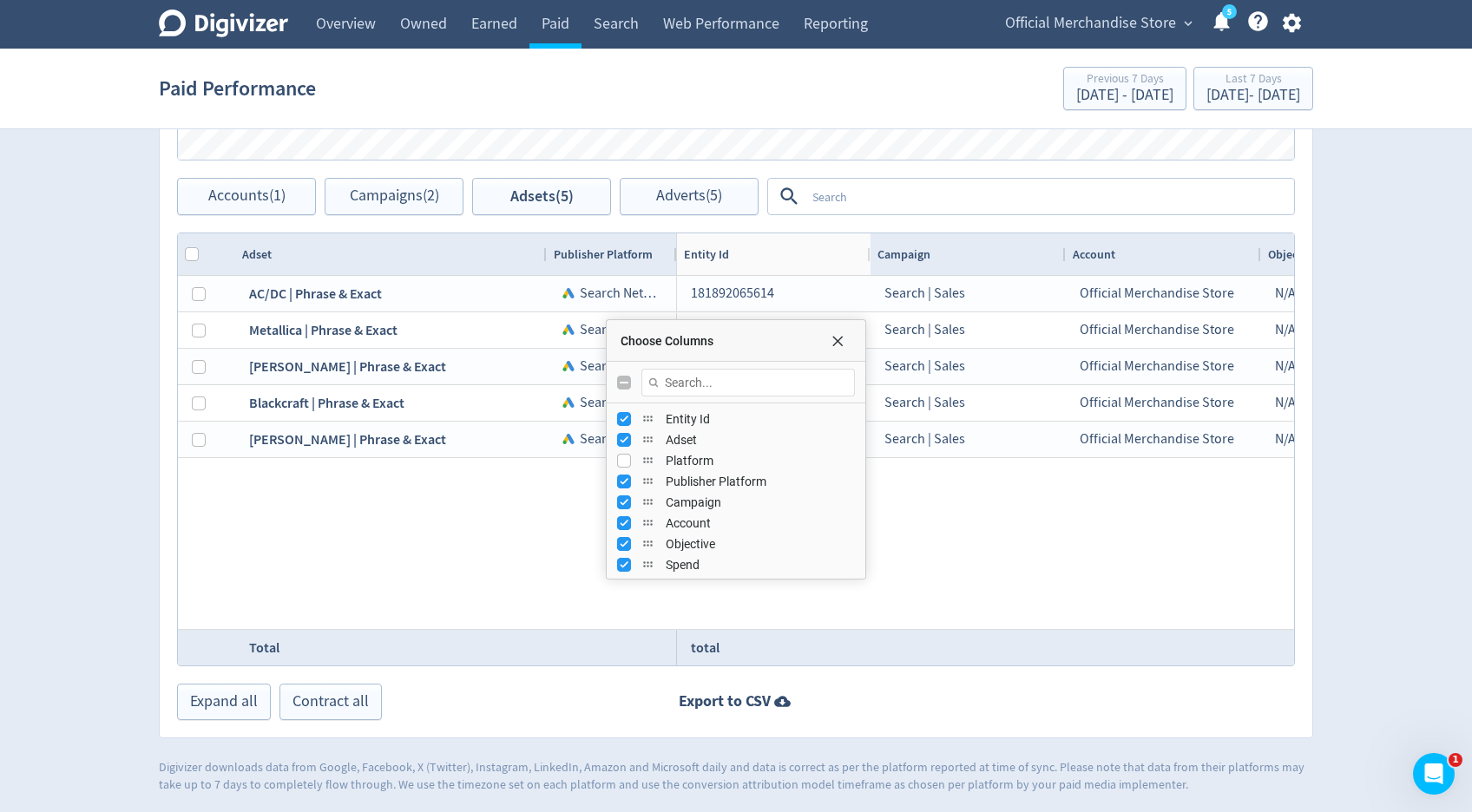
drag, startPoint x: 748, startPoint y: 256, endPoint x: 870, endPoint y: 245, distance: 122.5
click at [870, 245] on div at bounding box center [869, 254] width 7 height 42
click at [842, 341] on span "Choose Columns" at bounding box center [837, 341] width 14 height 14
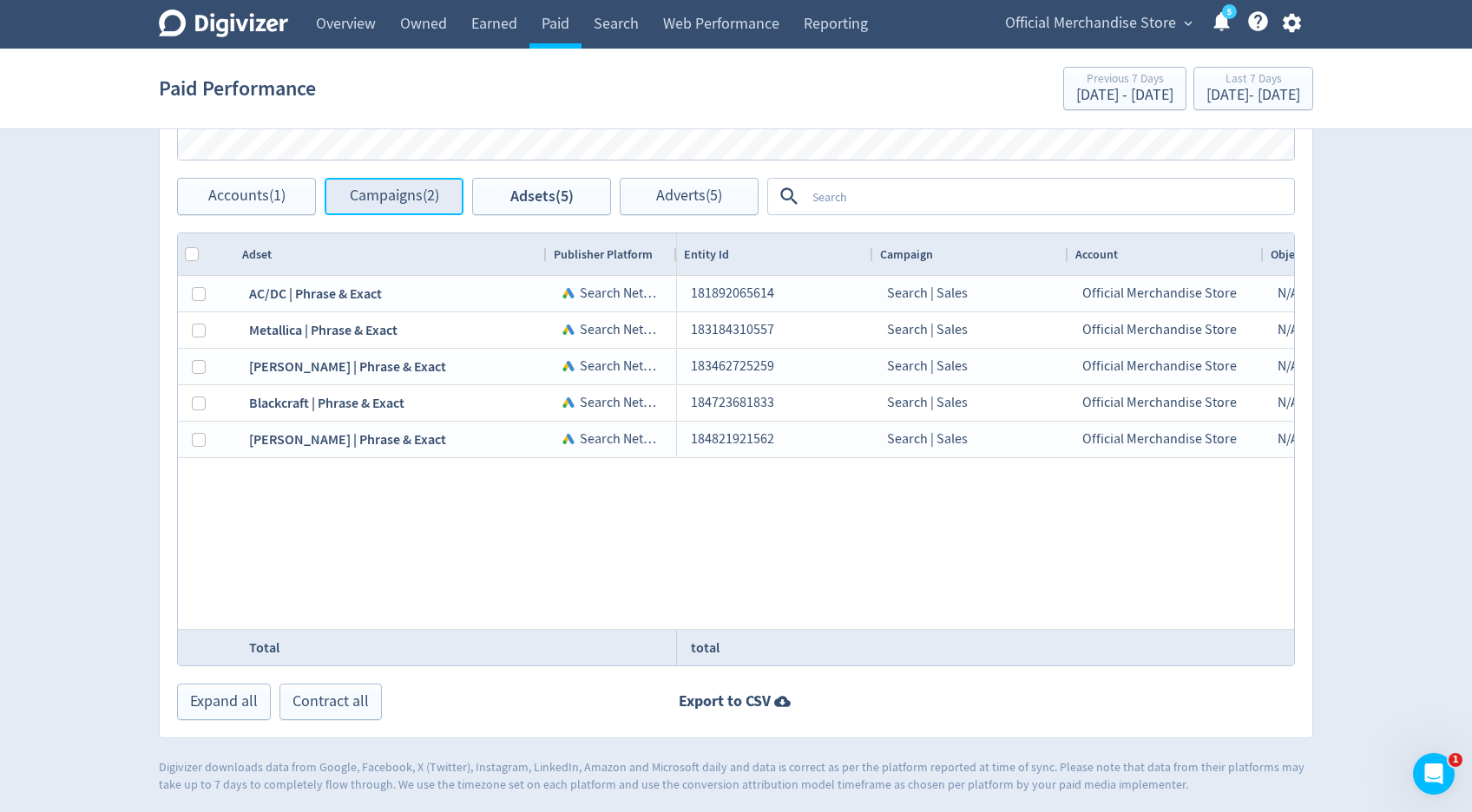
click at [404, 207] on button "Campaigns (2)" at bounding box center [394, 195] width 139 height 37
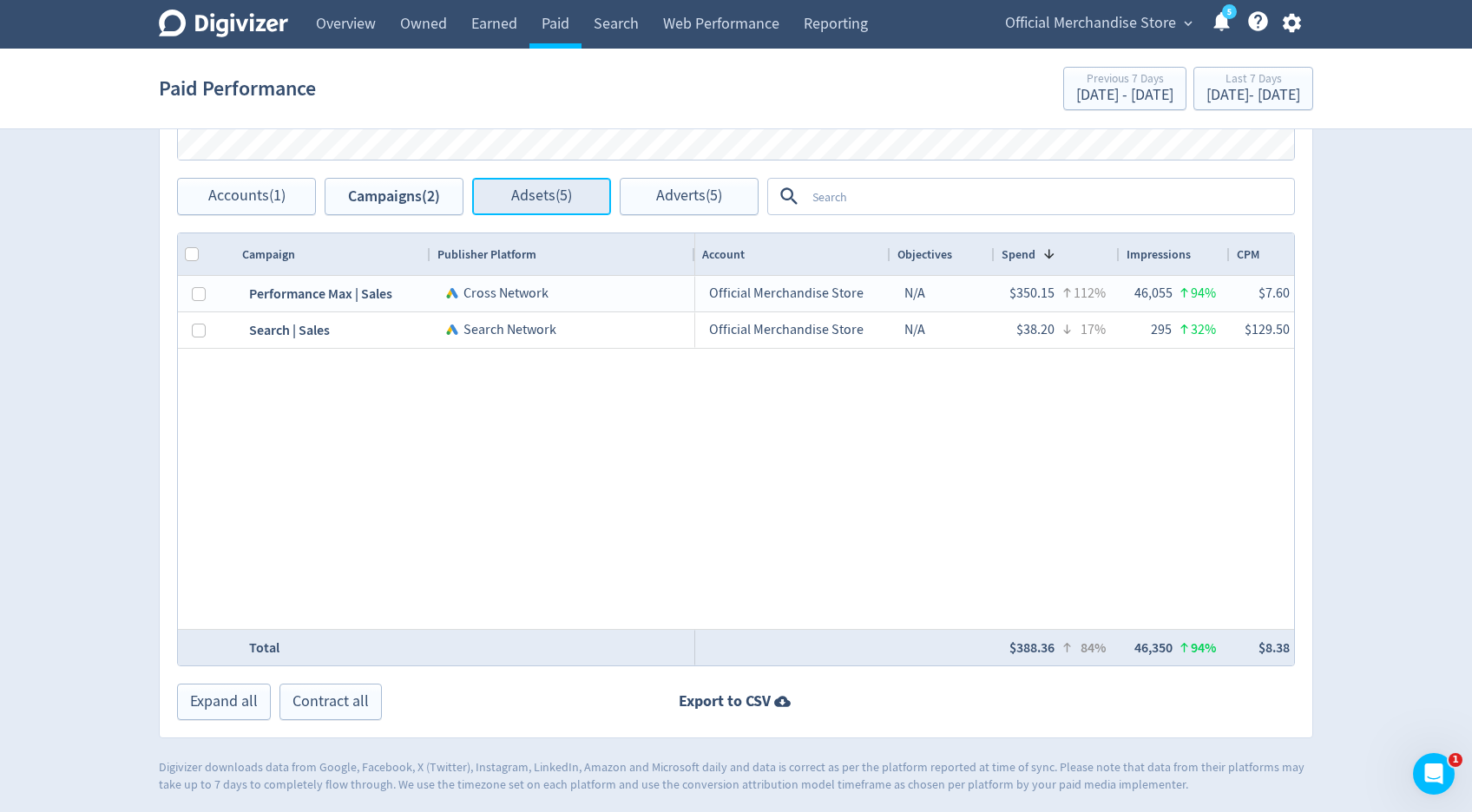
click at [519, 207] on button "Adsets (5)" at bounding box center [542, 195] width 139 height 37
